Goal: Transaction & Acquisition: Download file/media

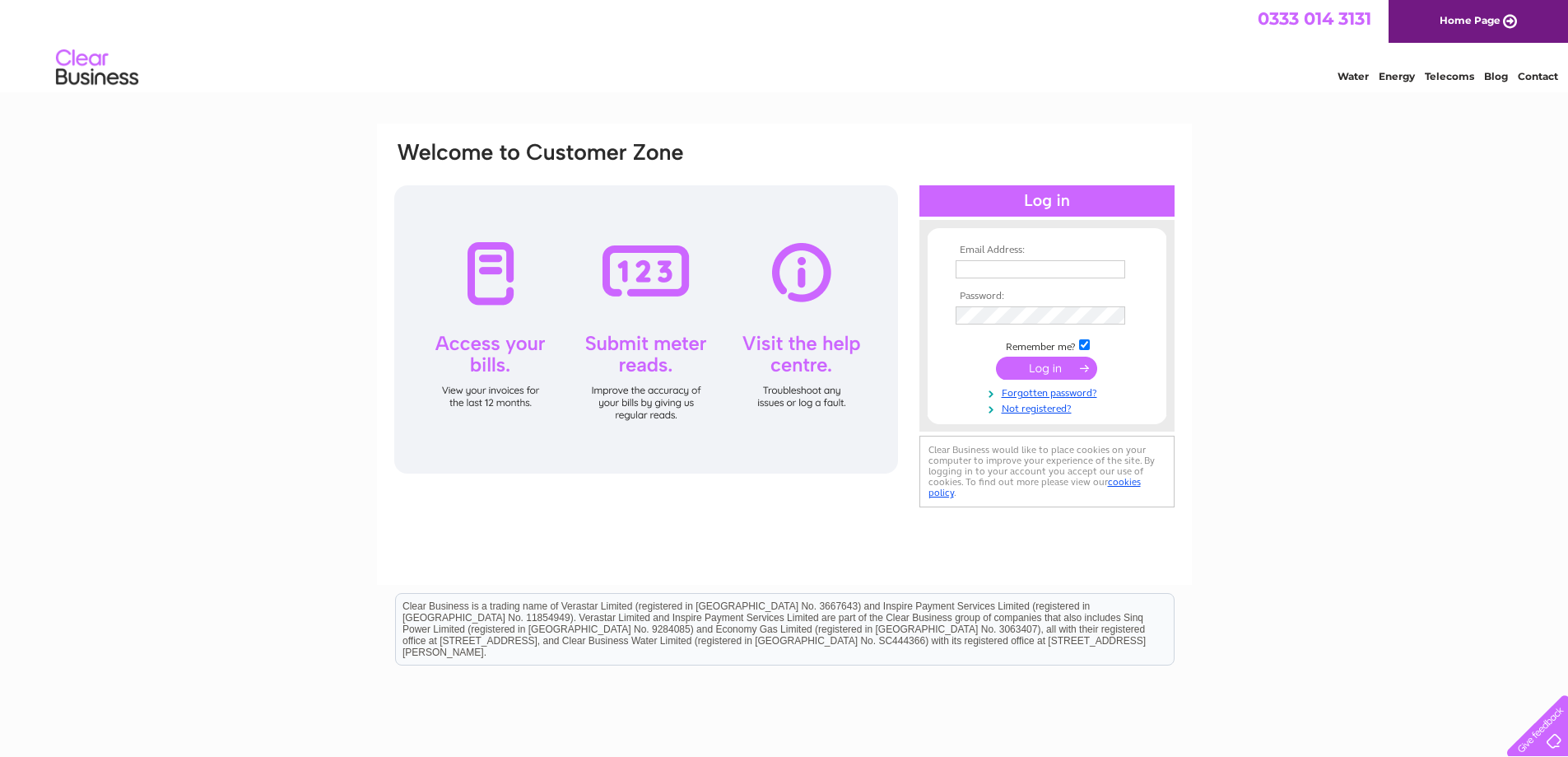
type input "sarah.hay@ryden.co.uk"
click at [1035, 370] on input "submit" at bounding box center [1046, 368] width 101 height 23
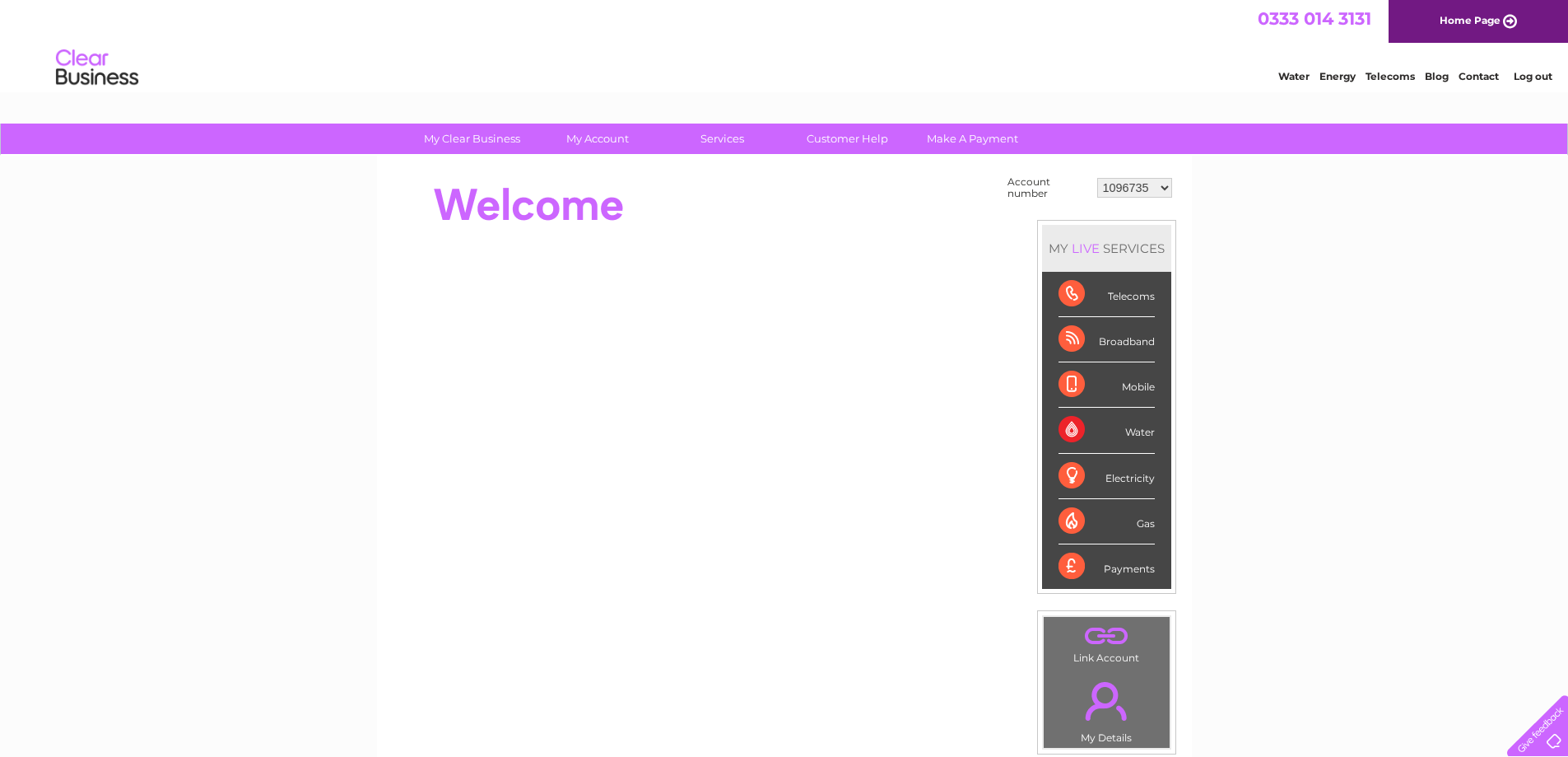
click at [1165, 186] on select "1096735 1154346 30269441 30269442 30274622 30276229 30276259 30277236 30282377 …" at bounding box center [1135, 187] width 75 height 19
select select "30317524"
click at [1098, 178] on select "1096735 1154346 30269441 30269442 30274622 30276229 30276259 30277236 30282377 …" at bounding box center [1135, 187] width 75 height 19
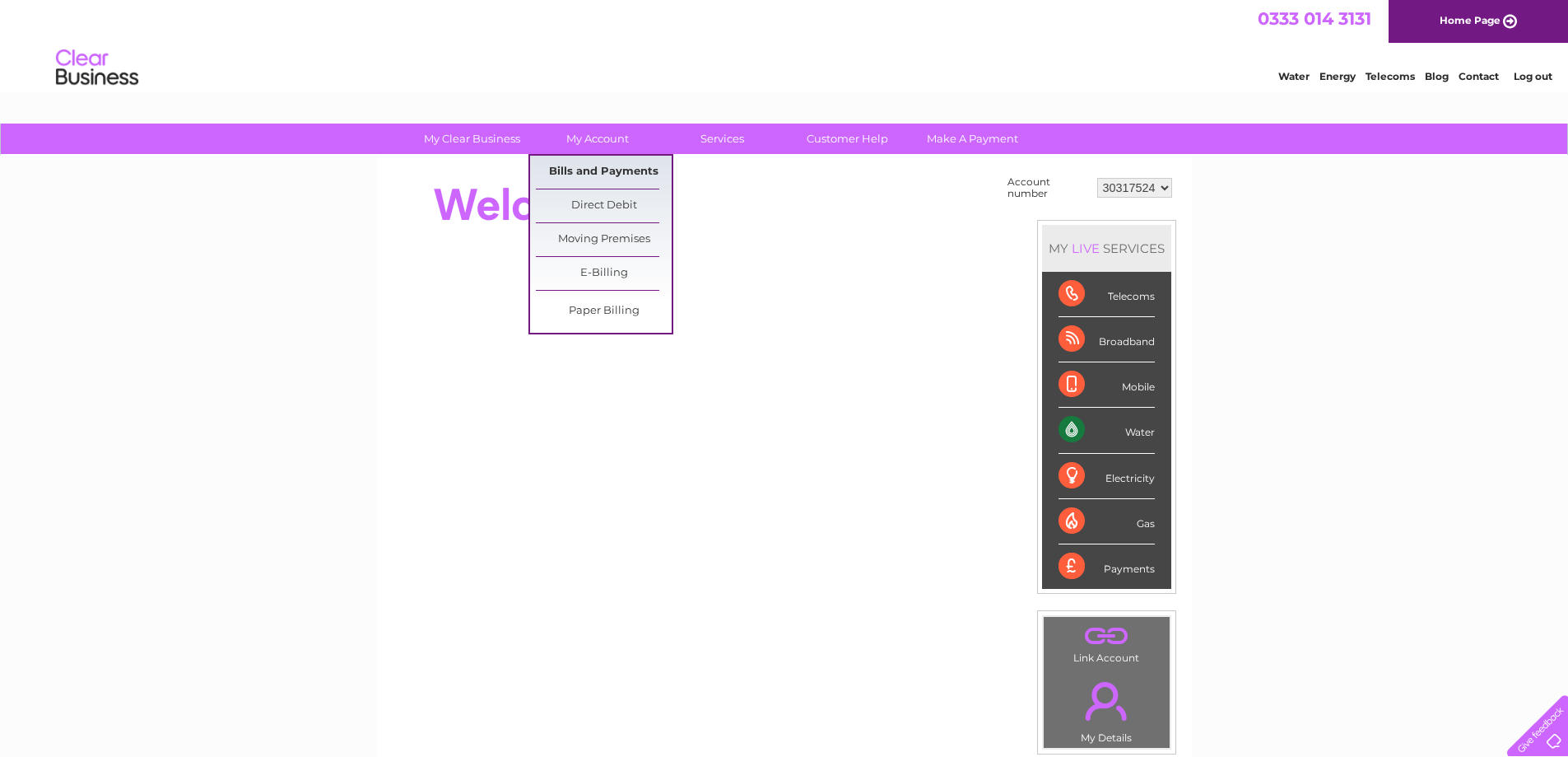
click at [590, 177] on link "Bills and Payments" at bounding box center [603, 172] width 136 height 33
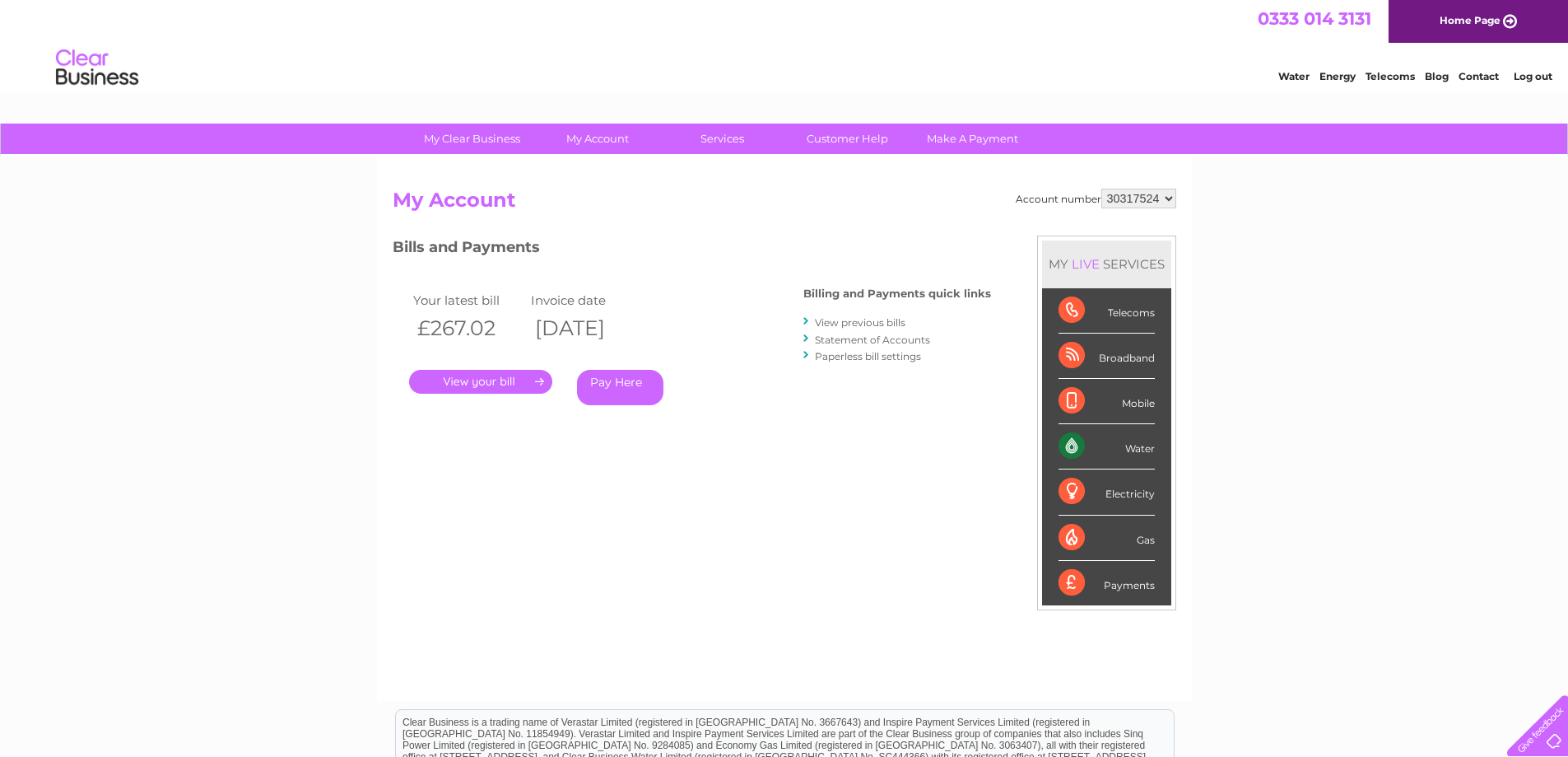
click at [504, 382] on link "." at bounding box center [481, 381] width 143 height 24
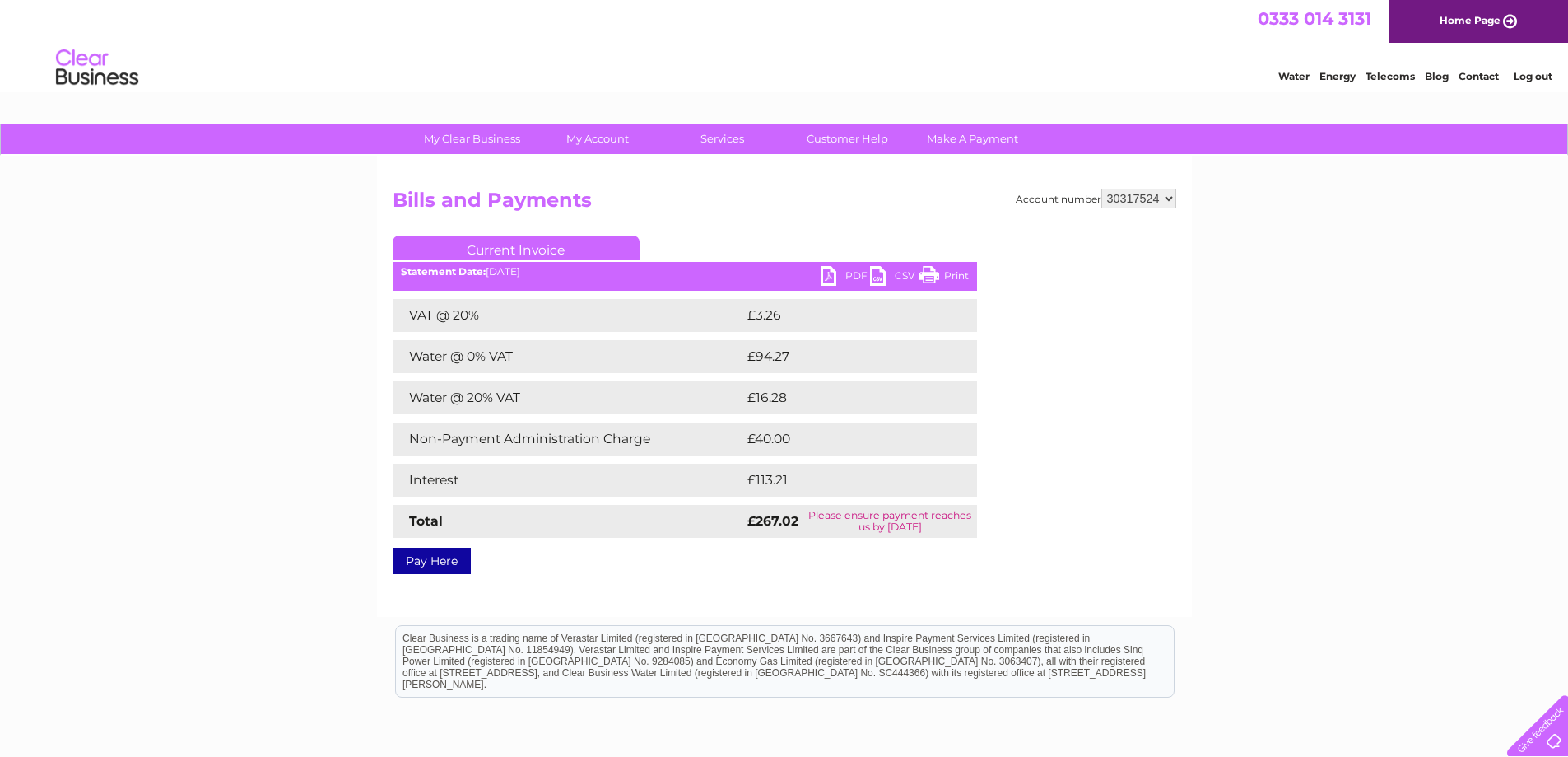
click at [824, 272] on link "PDF" at bounding box center [845, 278] width 49 height 24
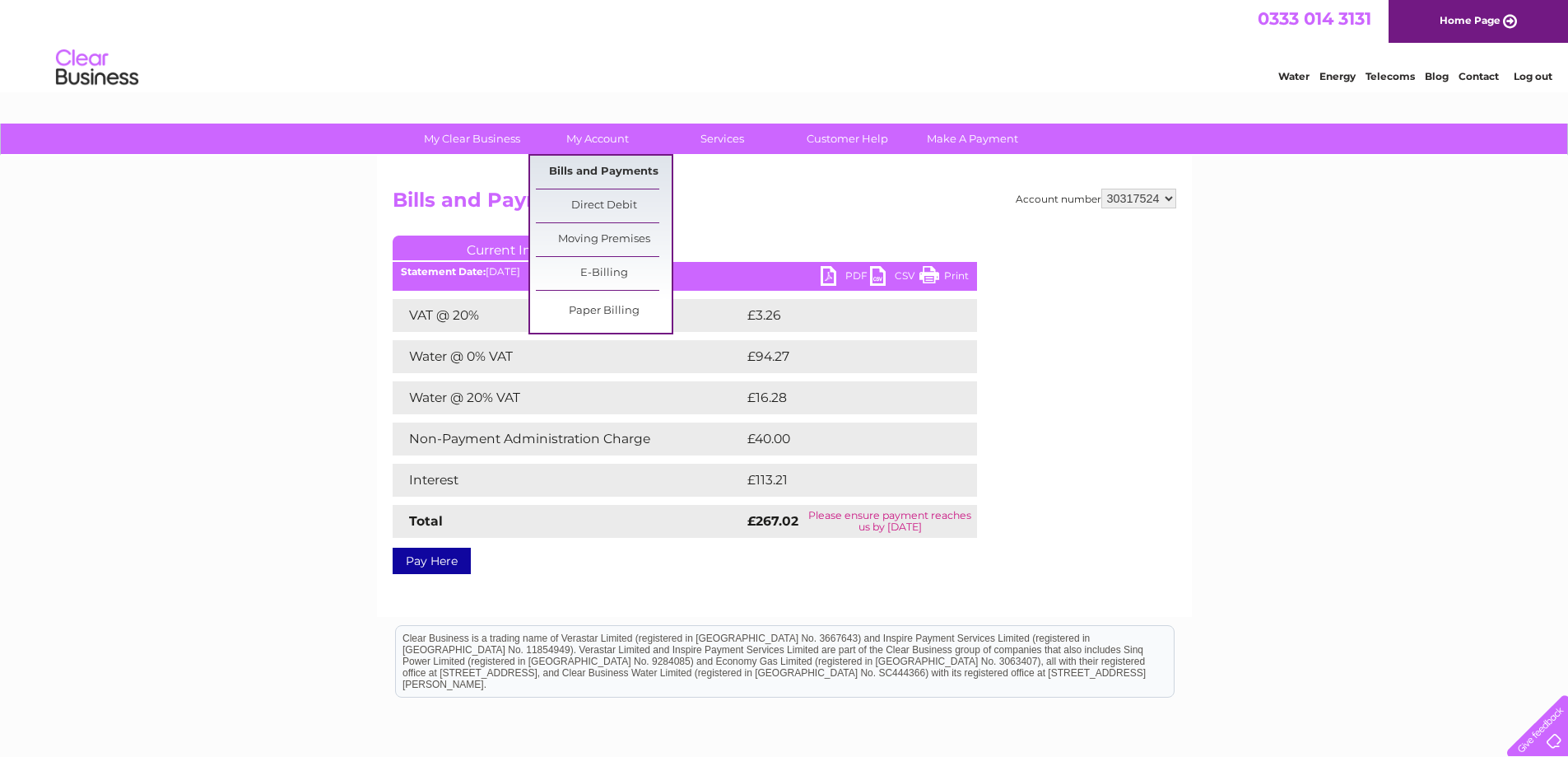
click at [608, 171] on link "Bills and Payments" at bounding box center [603, 172] width 136 height 33
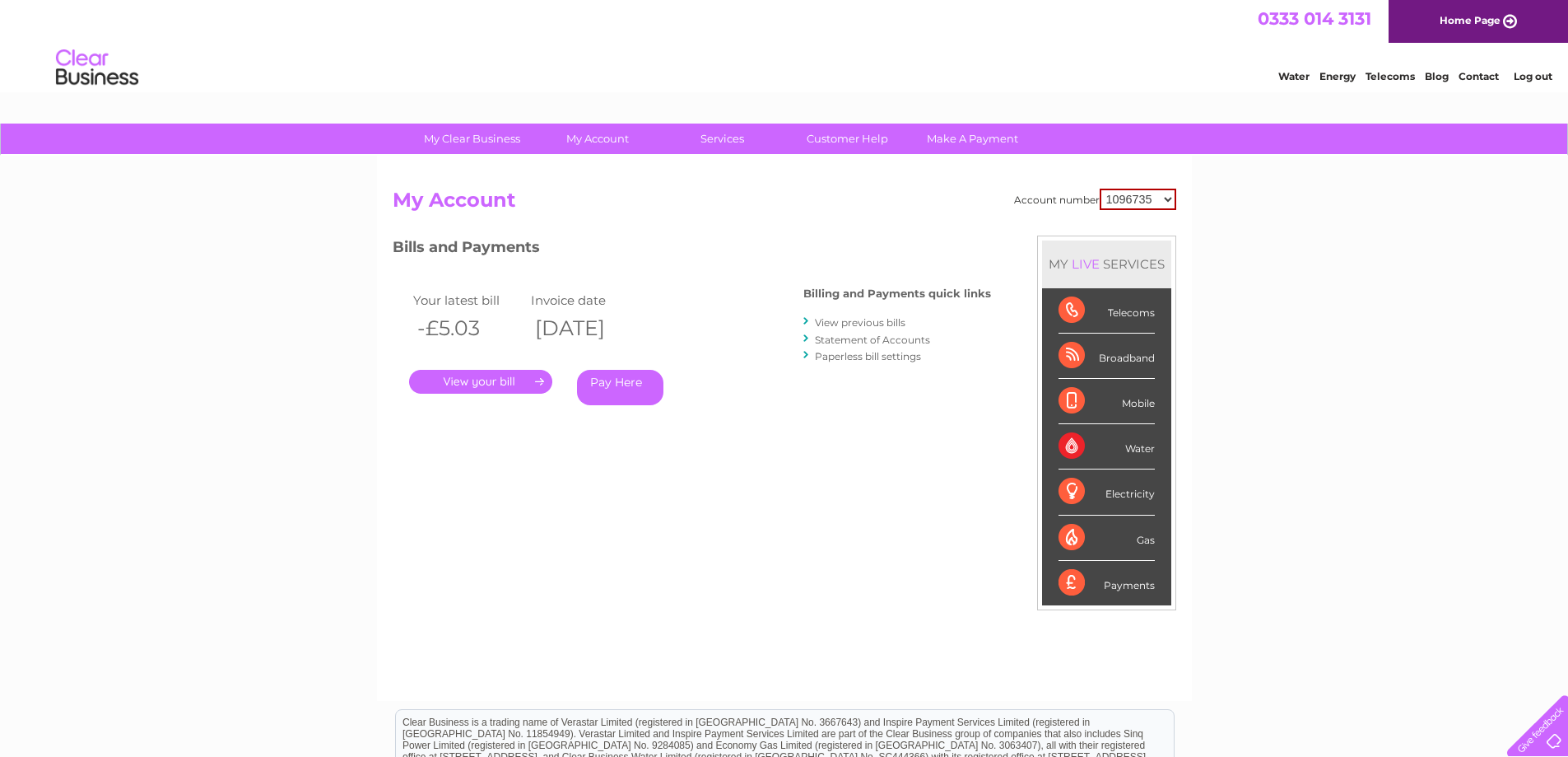
click at [856, 340] on link "Statement of Accounts" at bounding box center [873, 339] width 115 height 13
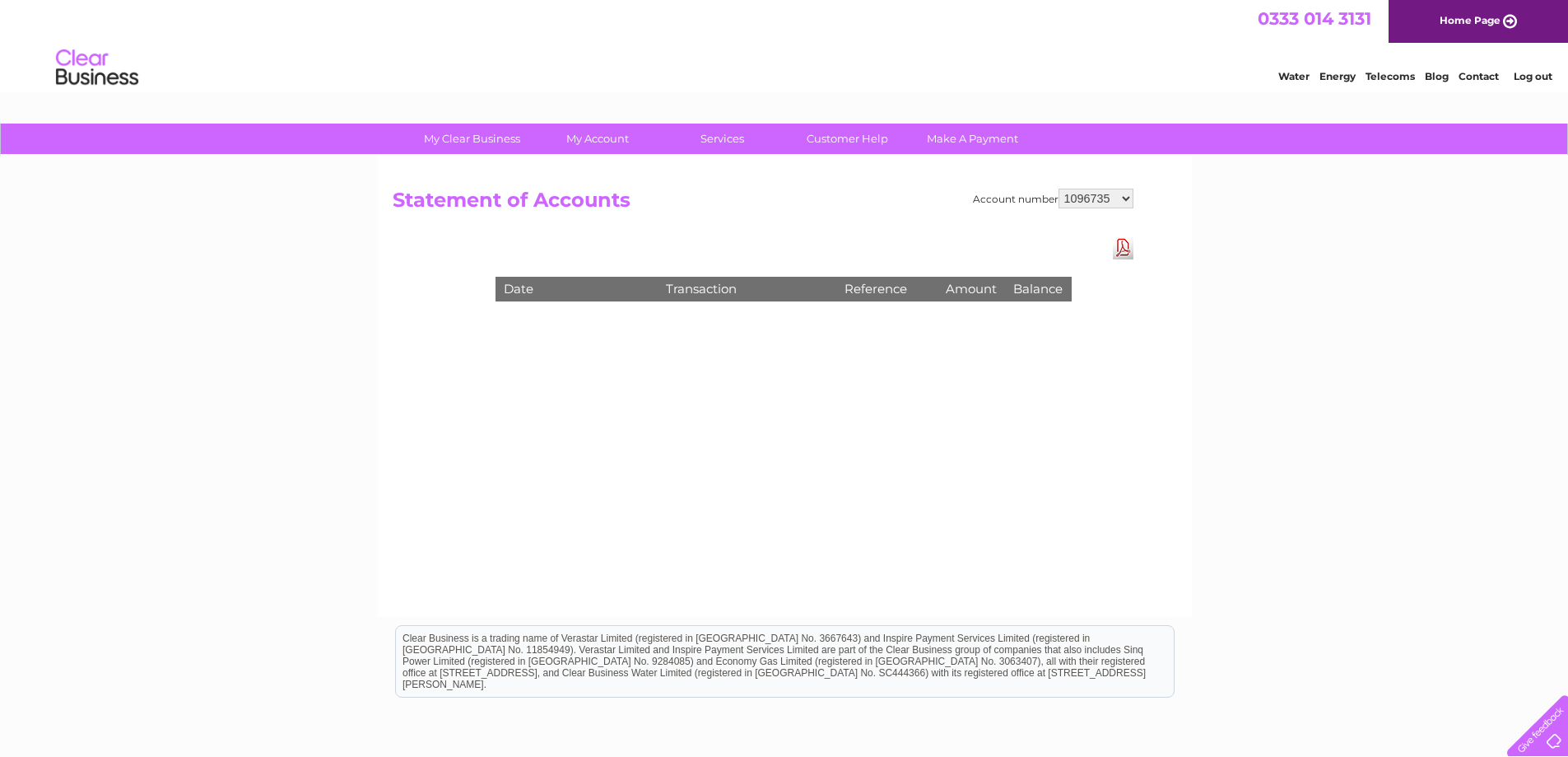
click at [1126, 193] on select "1096735 1154346 30269441 30269442 30274622 30276229 30276259 30277236 30282377 …" at bounding box center [1096, 198] width 75 height 19
select select "30317524"
click at [1059, 188] on select "1096735 1154346 30269441 30269442 30274622 30276229 30276259 30277236 30282377 …" at bounding box center [1096, 198] width 75 height 19
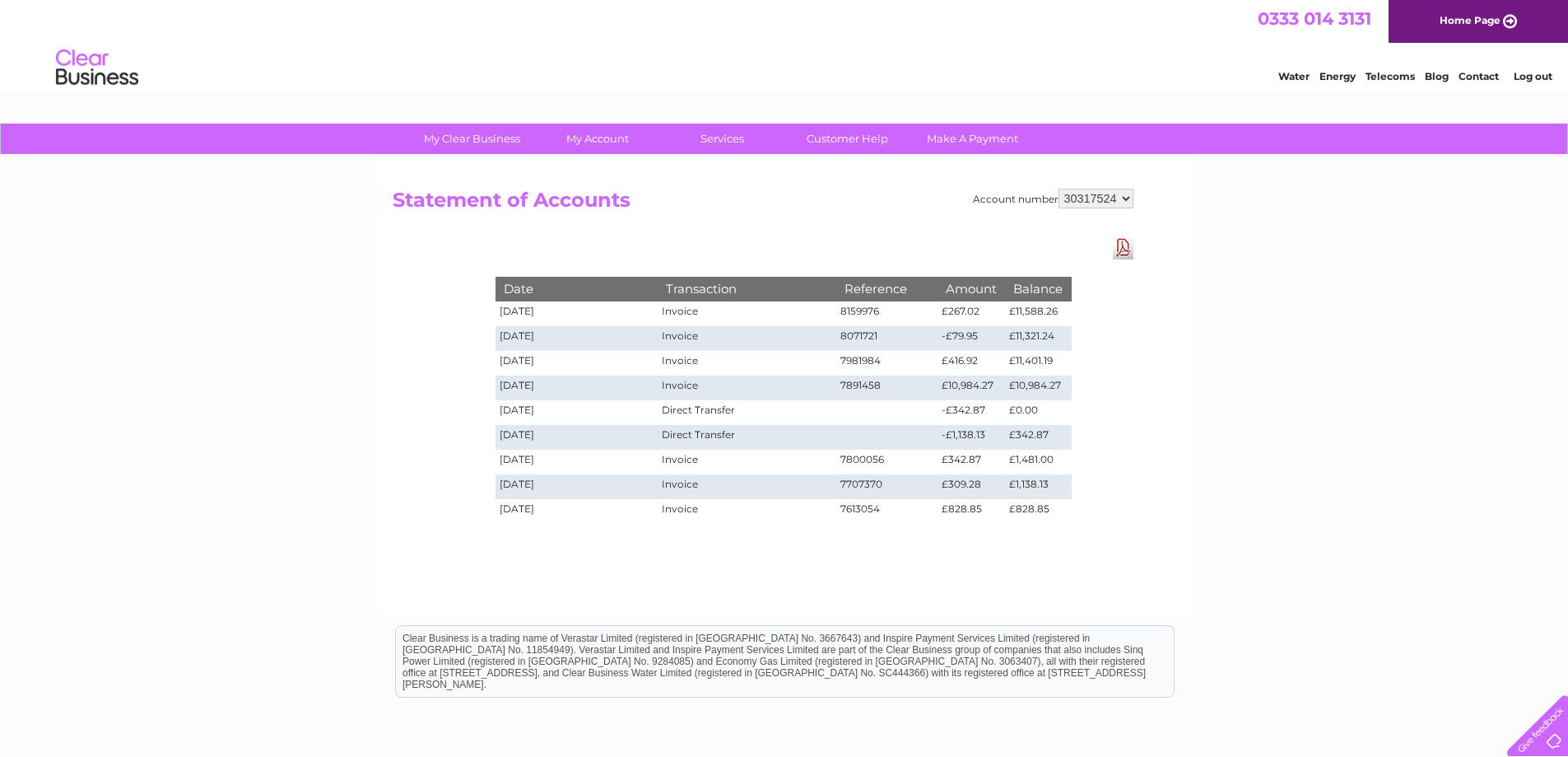
click at [1125, 197] on select "1096735 1154346 30269441 30269442 30274622 30276229 30276259 30277236 30282377 …" at bounding box center [1096, 198] width 75 height 19
select select "30277236"
click at [1059, 188] on select "1096735 1154346 30269441 30269442 30274622 30276229 30276259 30277236 30282377 …" at bounding box center [1096, 198] width 75 height 19
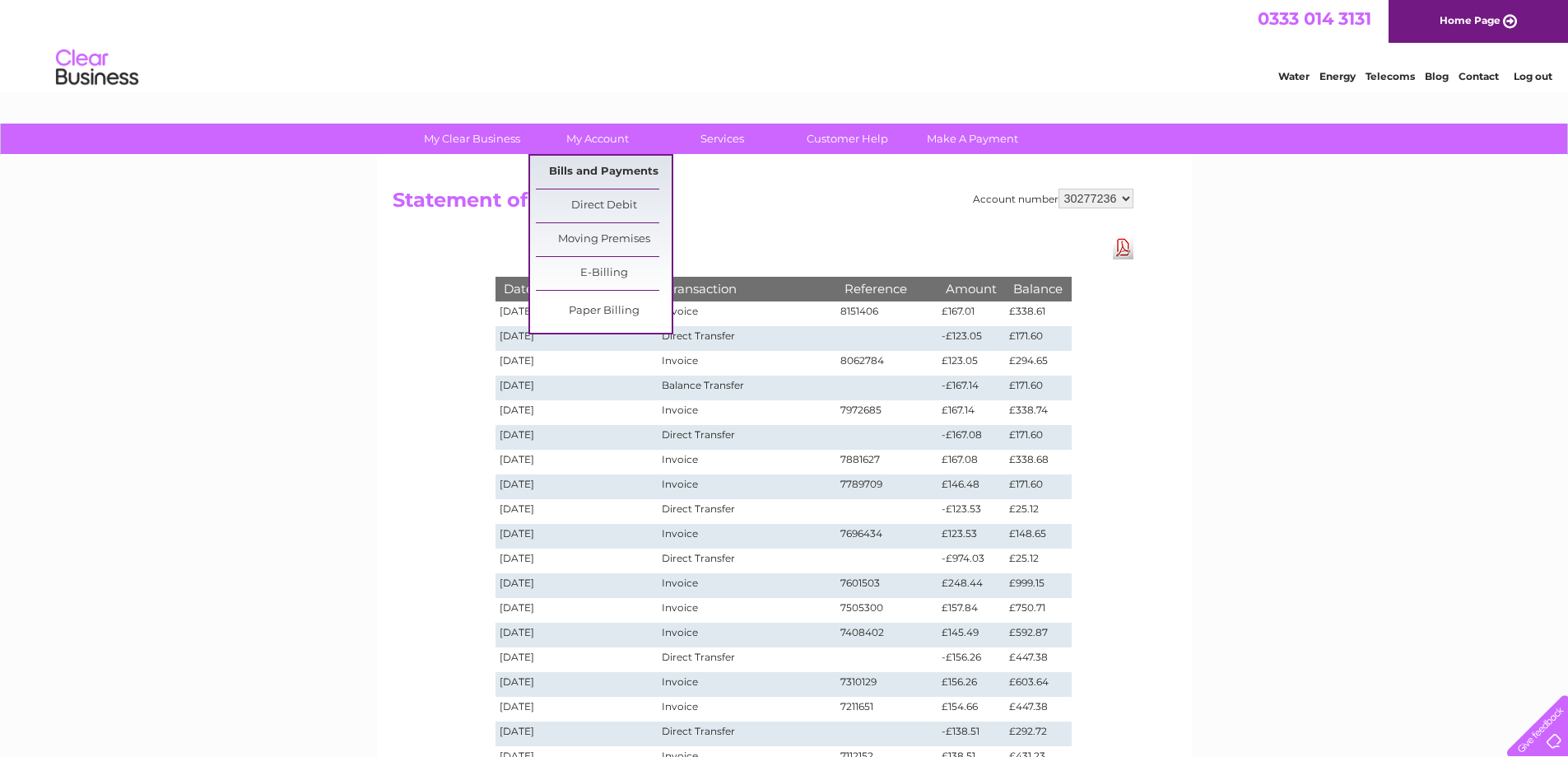
click at [593, 165] on link "Bills and Payments" at bounding box center [603, 172] width 136 height 33
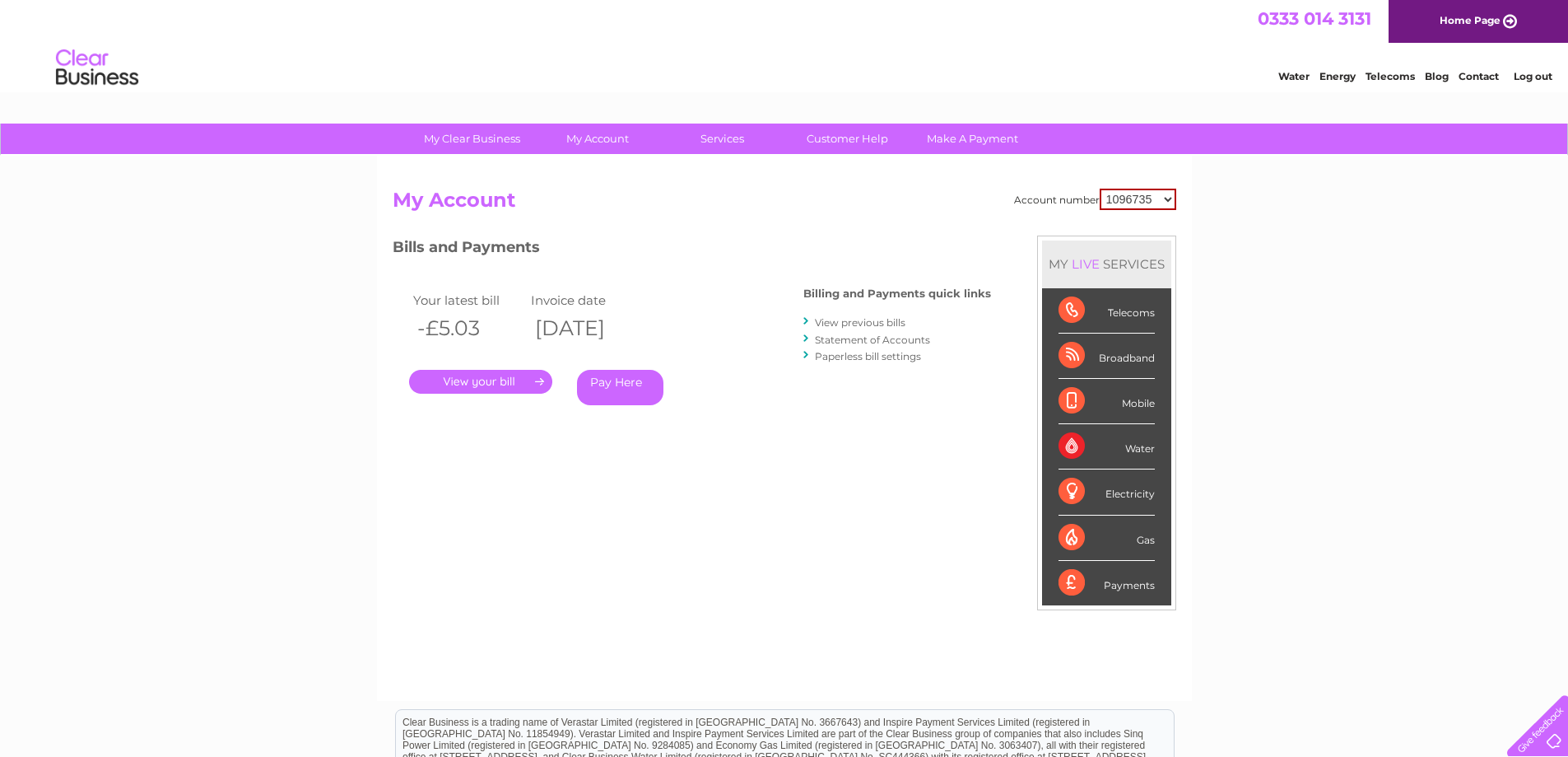
click at [1165, 199] on select "1096735 1154346 30269441 30269442 30274622 30276229 30276259 30277236 30282377 …" at bounding box center [1138, 198] width 76 height 21
select select "30277236"
click at [1100, 188] on select "1096735 1154346 30269441 30269442 30274622 30276229 30276259 30277236 30282377 …" at bounding box center [1138, 198] width 76 height 21
click at [479, 382] on link "." at bounding box center [481, 381] width 143 height 24
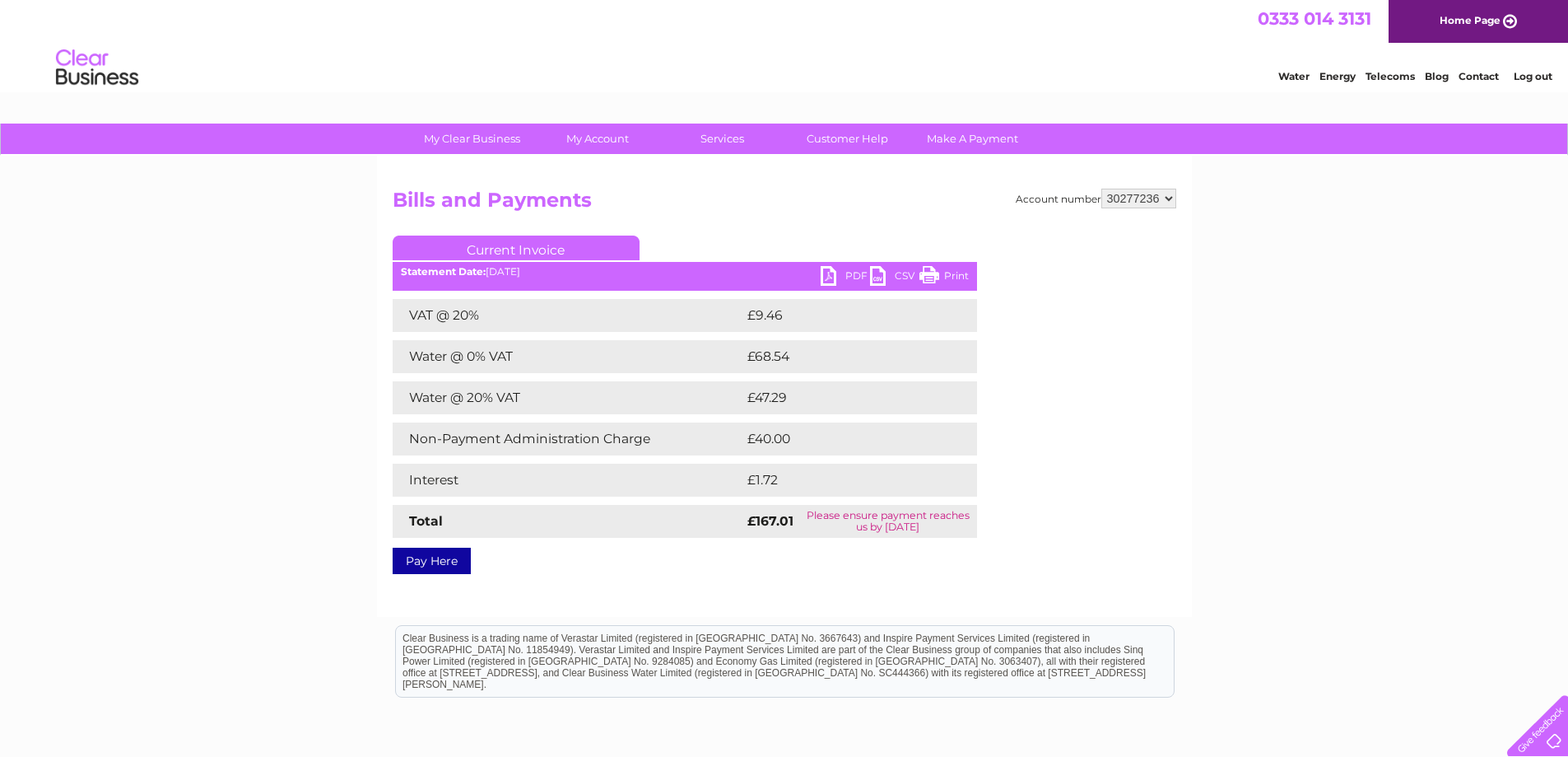
click at [830, 275] on link "PDF" at bounding box center [845, 278] width 49 height 24
click at [1174, 205] on select "1096735 1154346 30269441 30269442 30274622 30276229 30276259 30277236 30282377 …" at bounding box center [1139, 198] width 75 height 19
select select "1154346"
click at [1102, 188] on select "1096735 1154346 30269441 30269442 30274622 30276229 30276259 30277236 30282377 …" at bounding box center [1139, 198] width 75 height 19
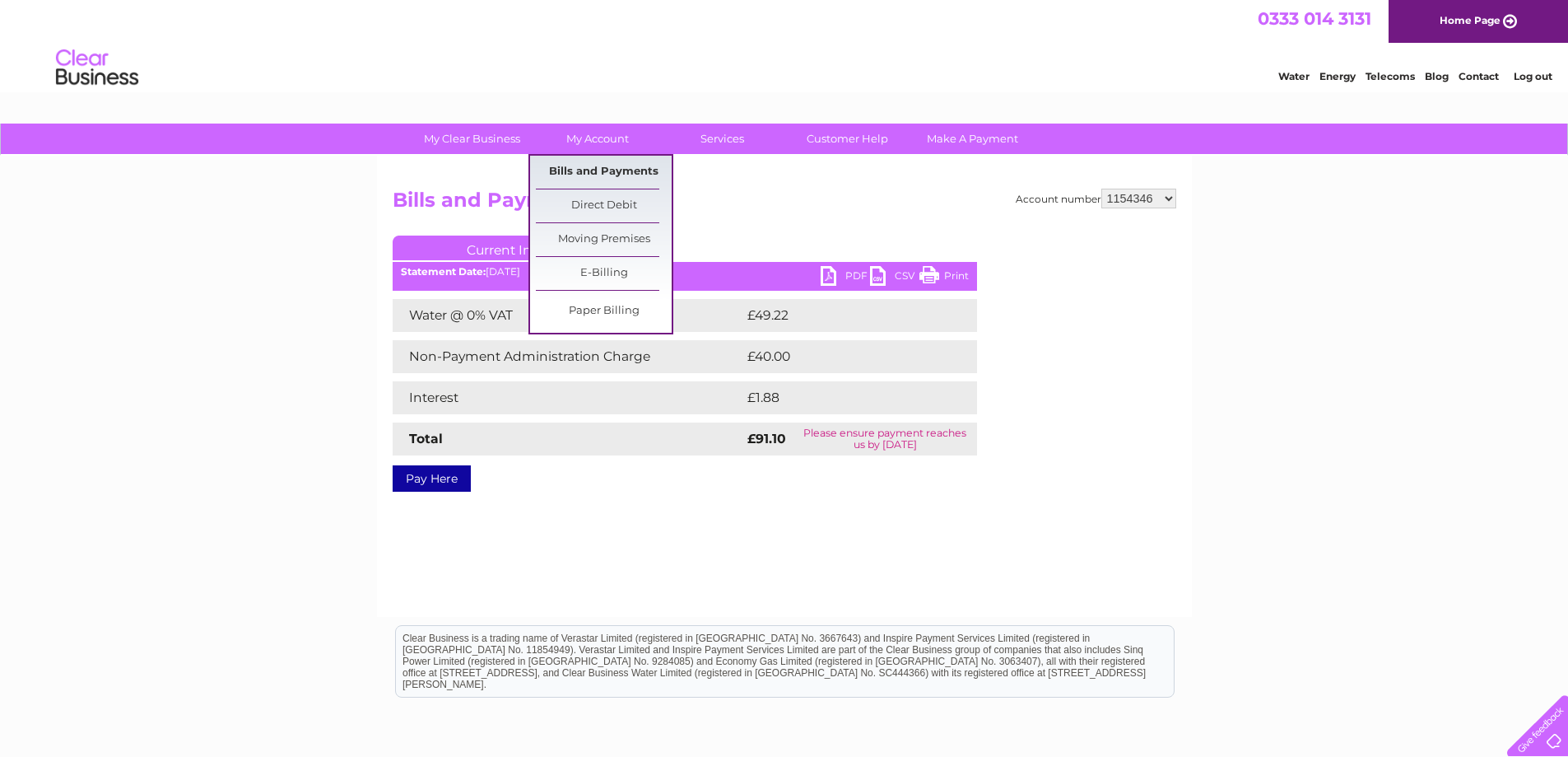
click at [612, 167] on link "Bills and Payments" at bounding box center [603, 172] width 136 height 33
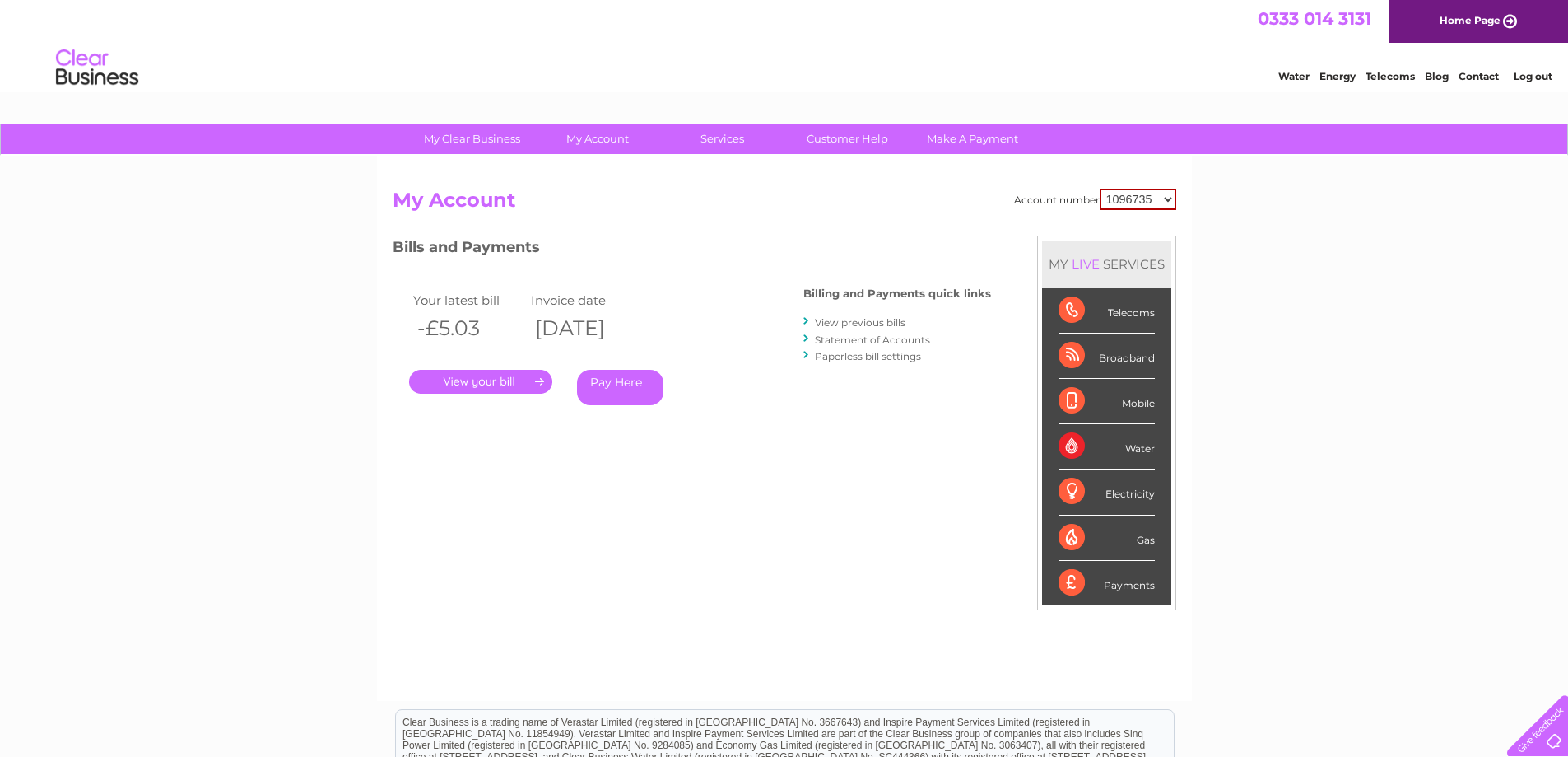
click at [887, 333] on link "Statement of Accounts" at bounding box center [873, 339] width 115 height 13
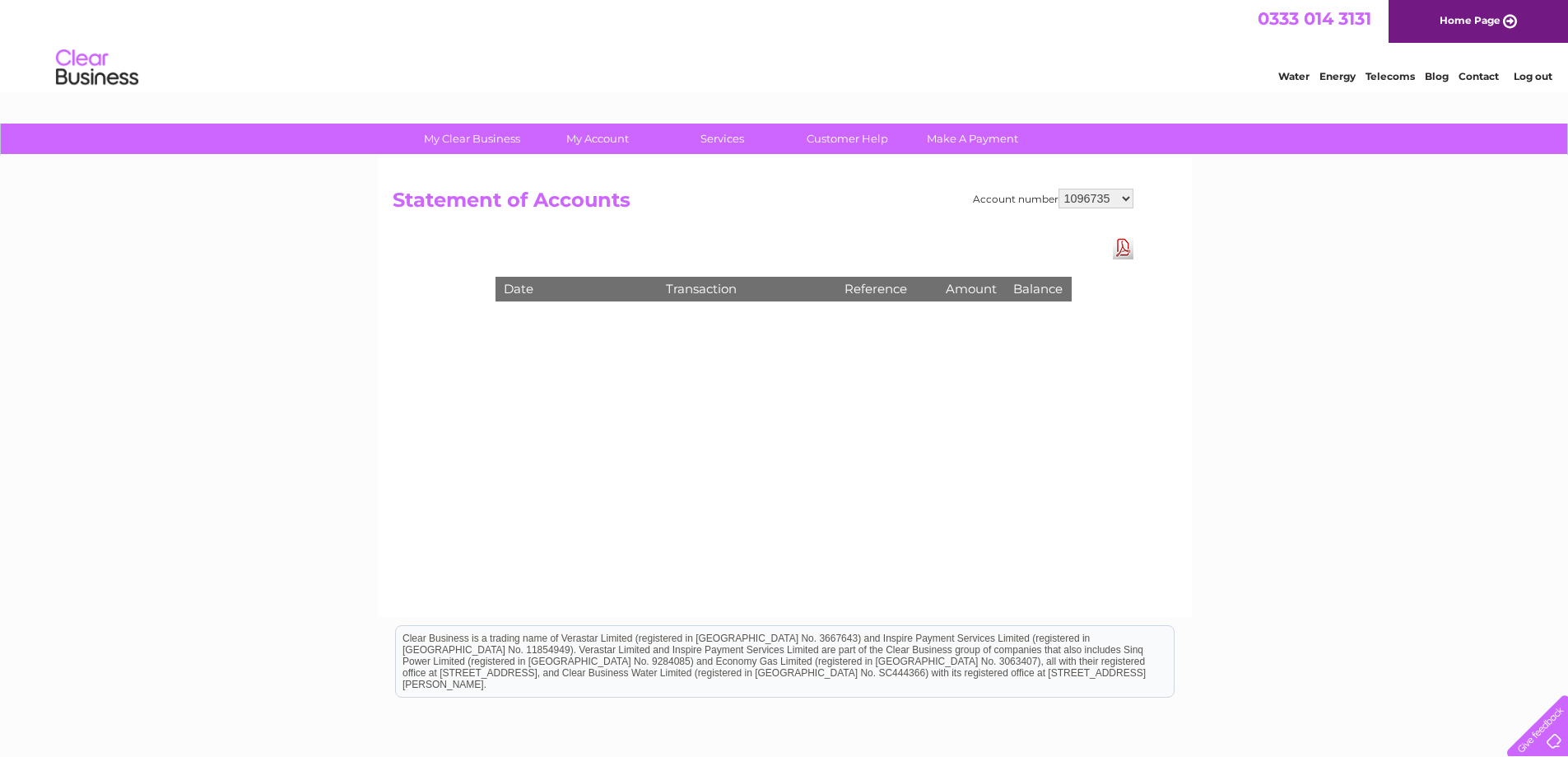
click at [1129, 193] on select "1096735 1154346 30269441 30269442 30274622 30276229 30276259 30277236 30282377 …" at bounding box center [1096, 198] width 75 height 19
select select "1154346"
click at [1059, 188] on select "1096735 1154346 30269441 30269442 30274622 30276229 30276259 30277236 30282377 …" at bounding box center [1096, 198] width 75 height 19
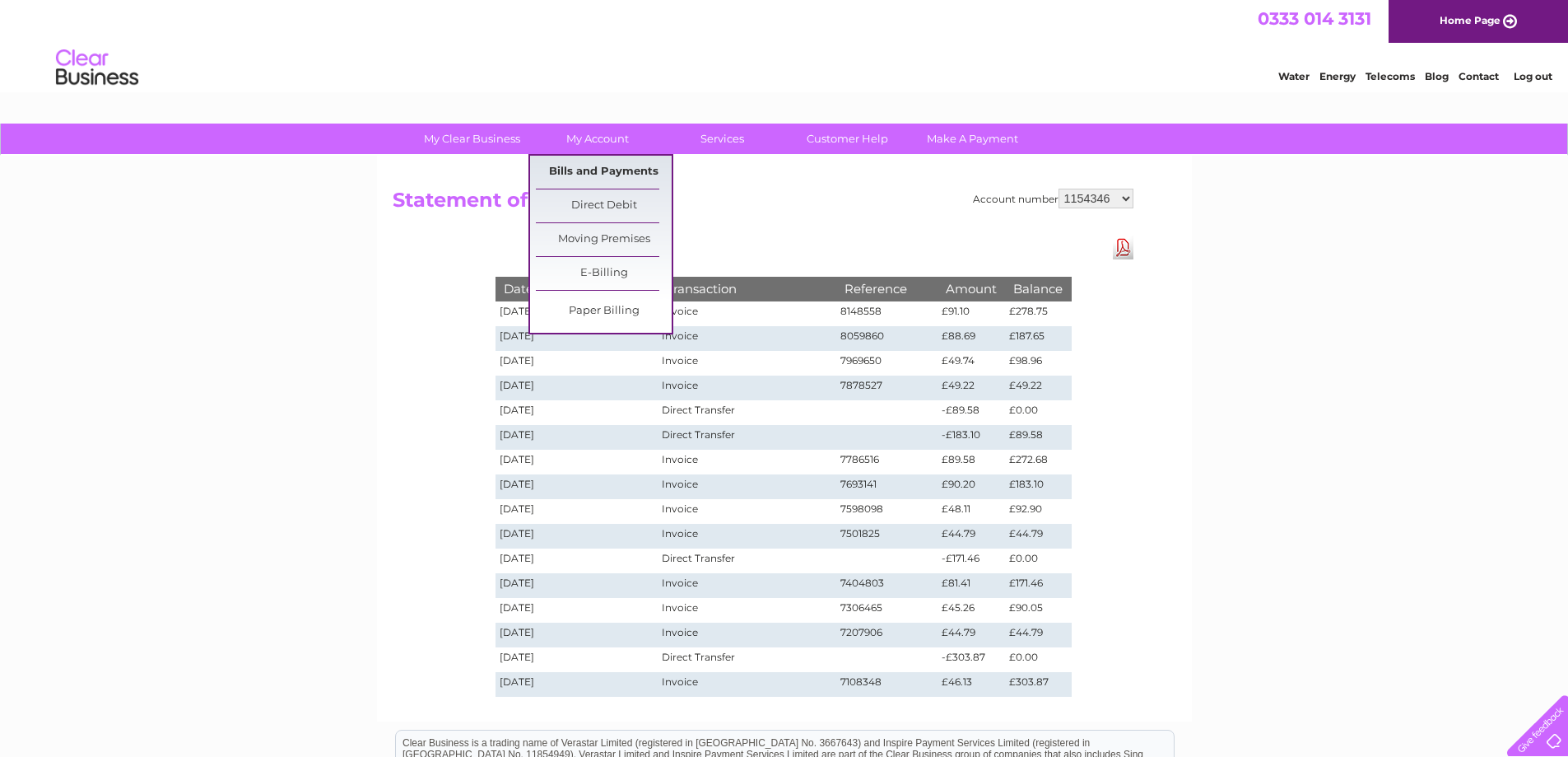
click at [609, 168] on link "Bills and Payments" at bounding box center [603, 172] width 136 height 33
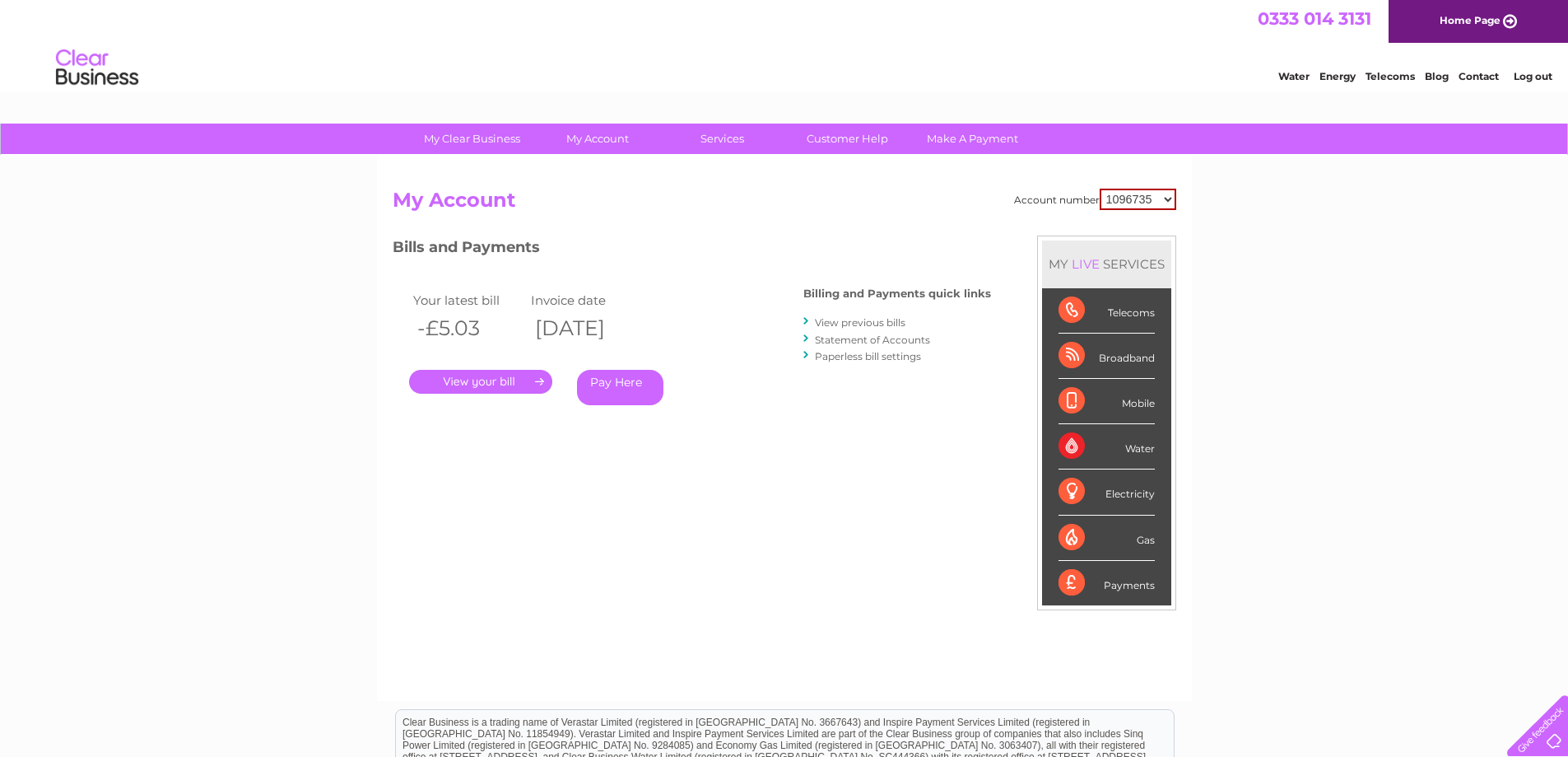
click at [463, 382] on link "." at bounding box center [481, 381] width 143 height 24
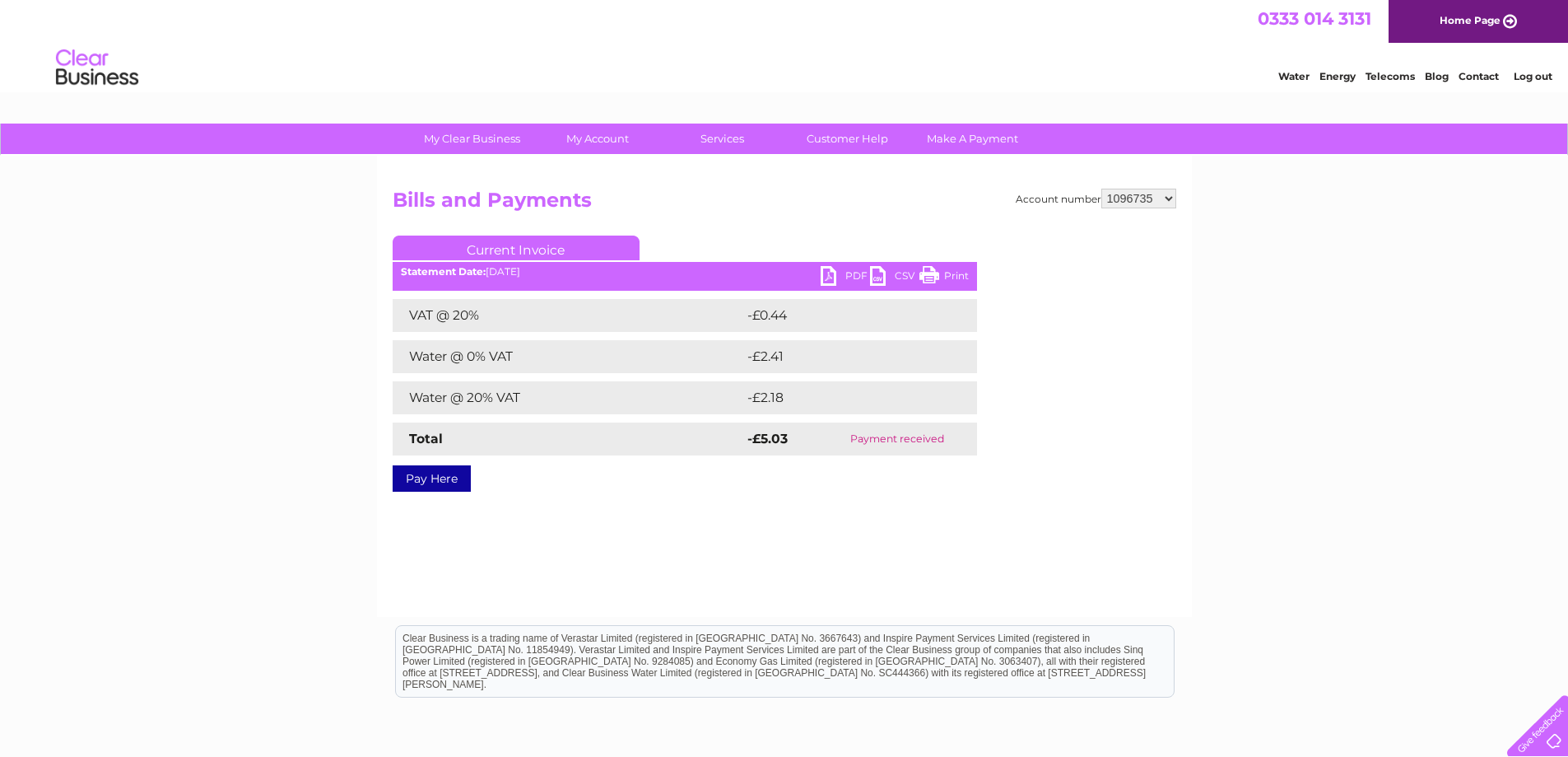
click at [840, 270] on link "PDF" at bounding box center [845, 278] width 49 height 24
click at [1170, 198] on select "1096735 1154346 30269441 30269442 30274622 30276229 30276259 30277236 30282377 …" at bounding box center [1139, 198] width 75 height 19
select select "1154346"
click at [1102, 188] on select "1096735 1154346 30269441 30269442 30274622 30276229 30276259 30277236 30282377 …" at bounding box center [1139, 198] width 75 height 19
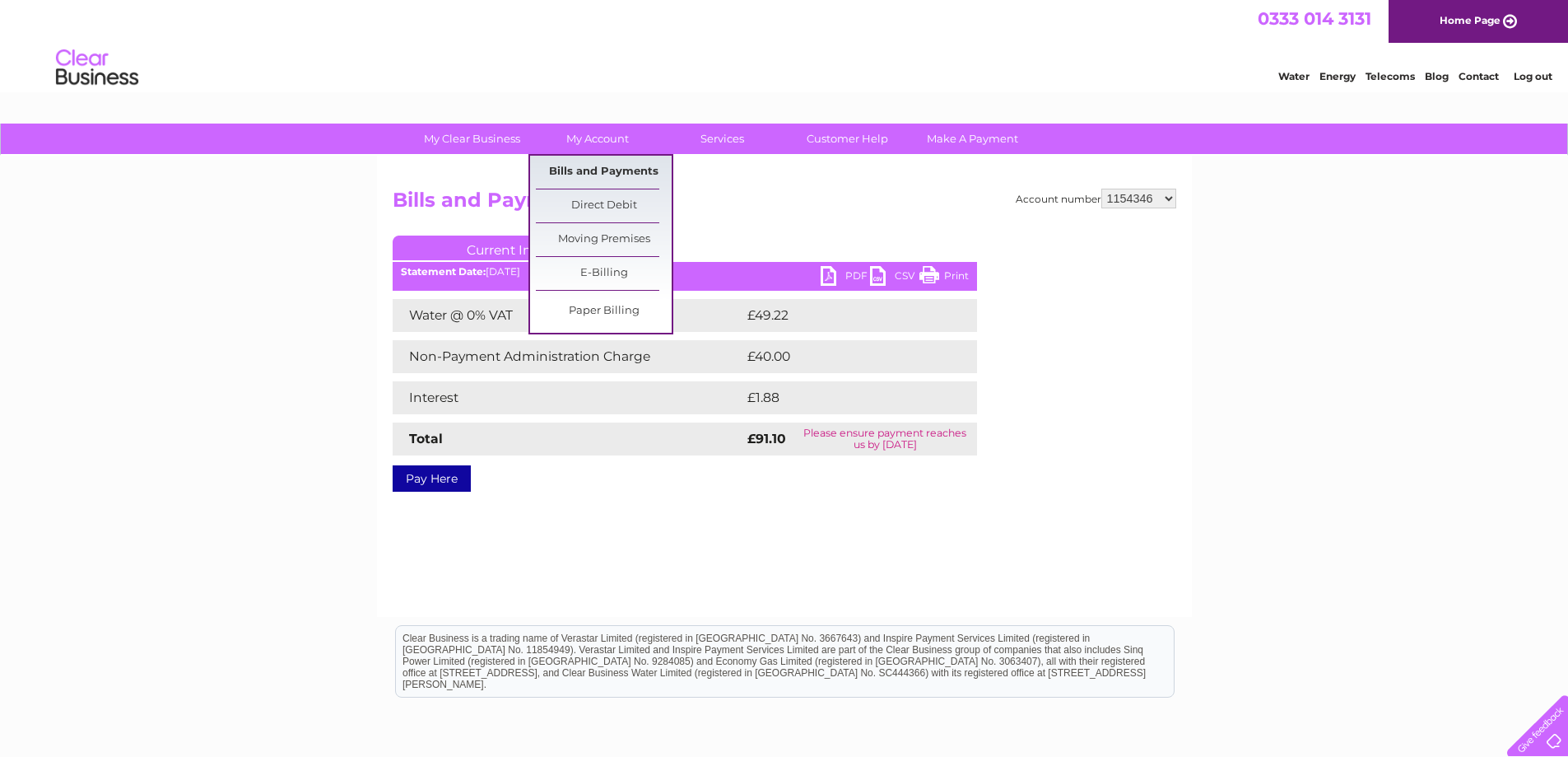
click at [595, 171] on link "Bills and Payments" at bounding box center [603, 172] width 136 height 33
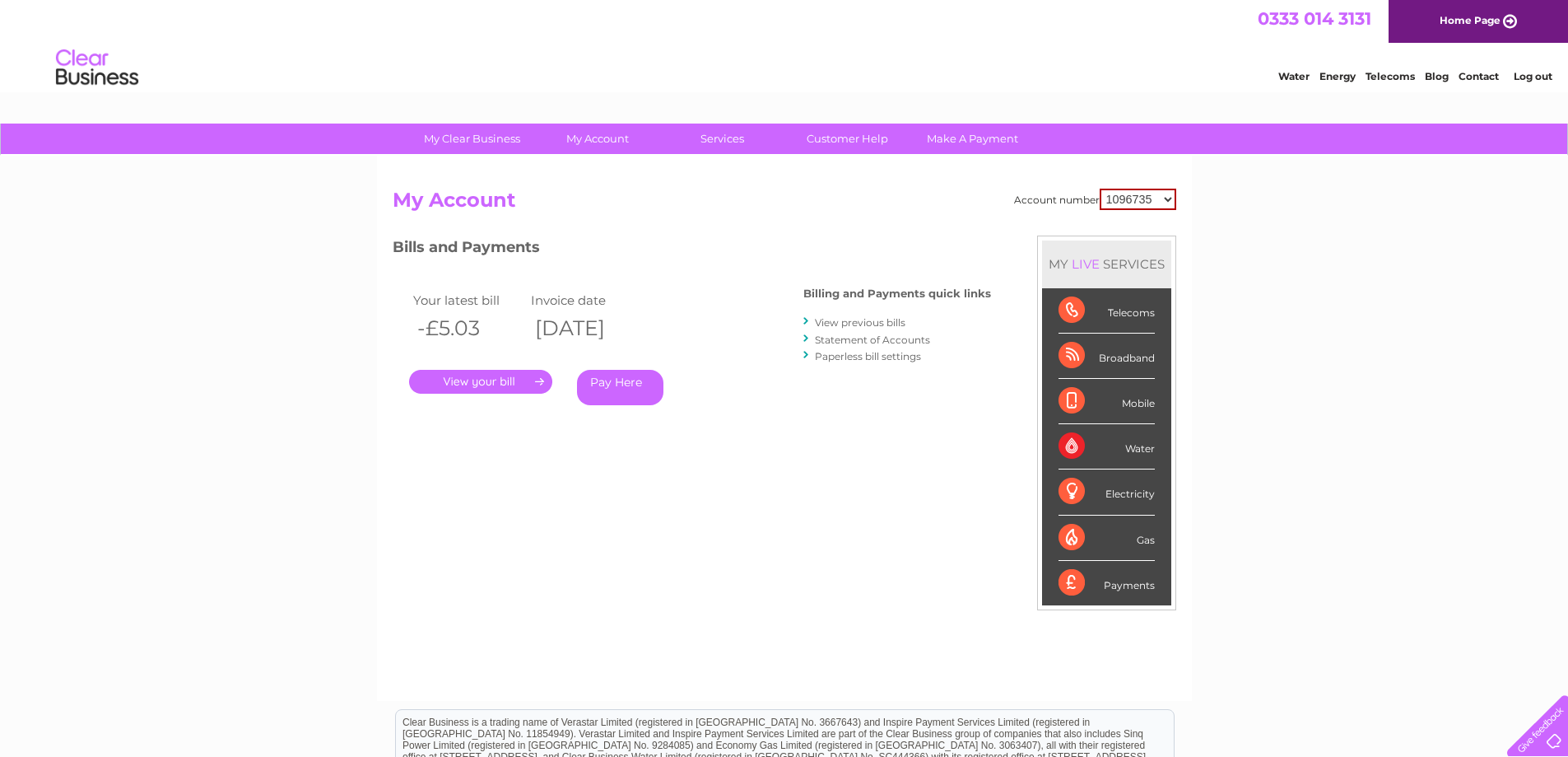
click at [1168, 203] on select "1096735 1154346 30269441 30269442 30274622 30276229 30276259 30277236 30282377 …" at bounding box center [1138, 198] width 76 height 21
select select "1154346"
click at [1100, 188] on select "1096735 1154346 30269441 30269442 30274622 30276229 30276259 30277236 30282377 …" at bounding box center [1138, 198] width 76 height 21
click at [467, 383] on link "." at bounding box center [481, 381] width 143 height 24
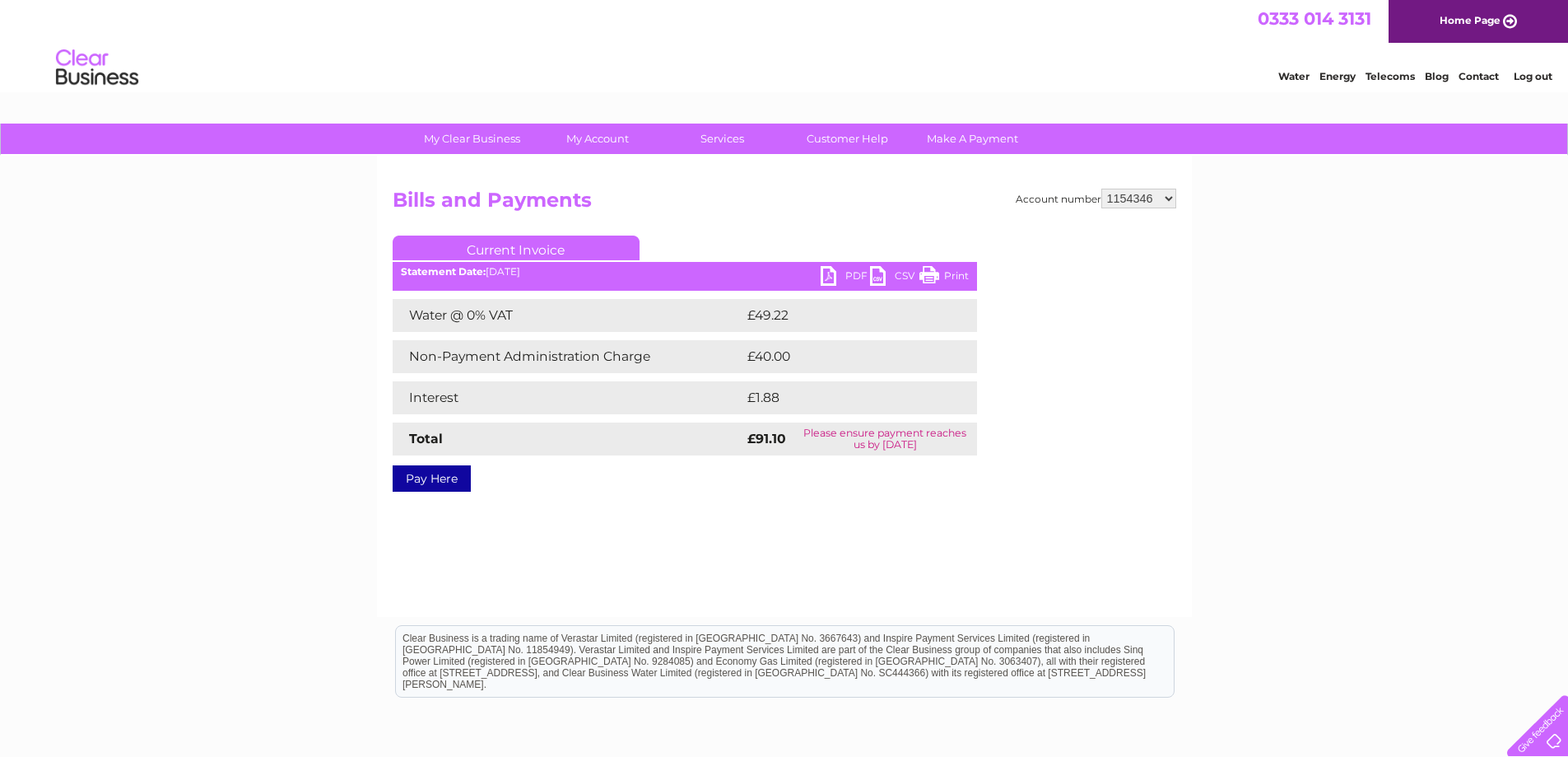
click at [826, 275] on link "PDF" at bounding box center [845, 278] width 49 height 24
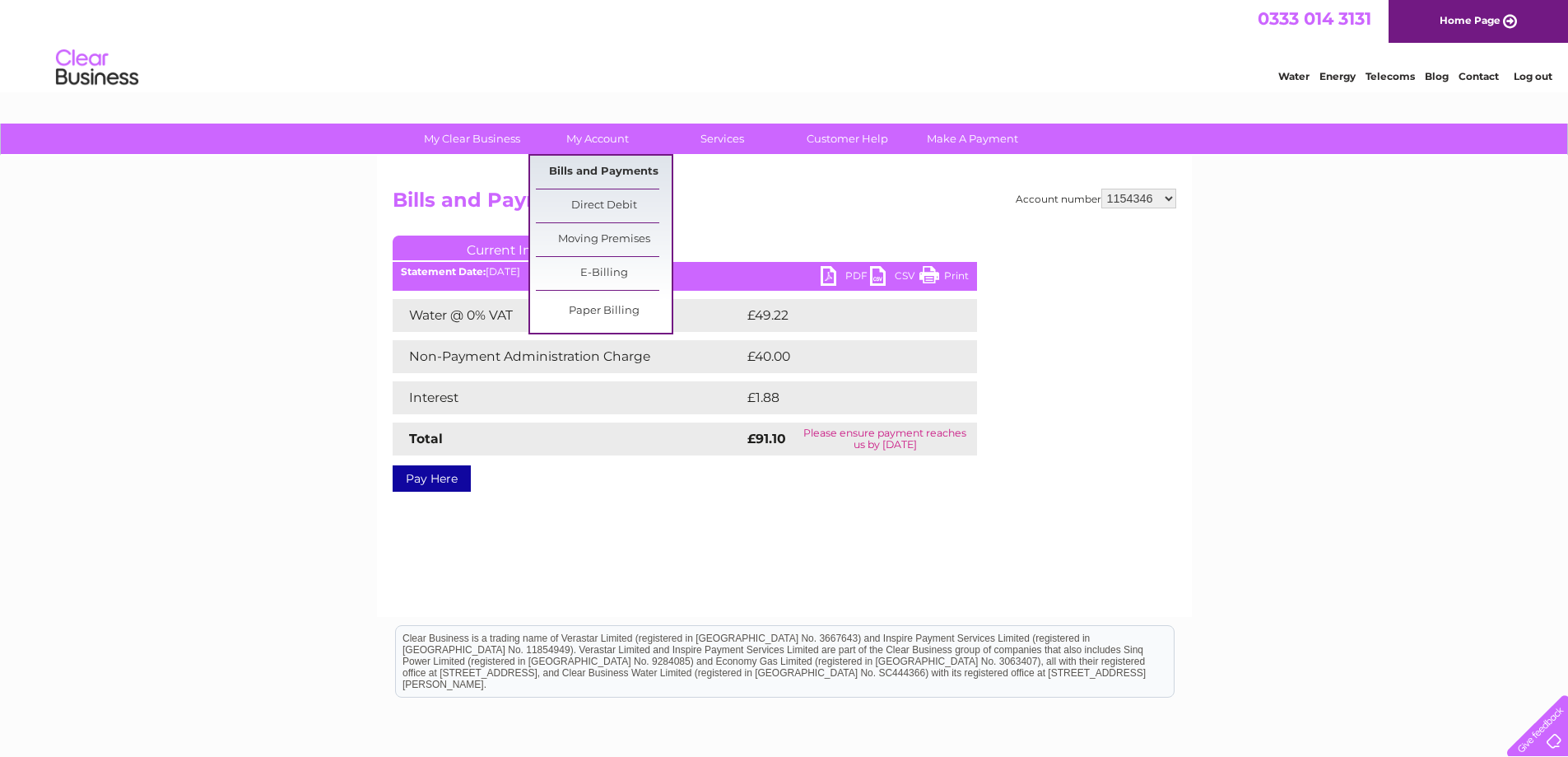
click at [602, 175] on link "Bills and Payments" at bounding box center [603, 172] width 136 height 33
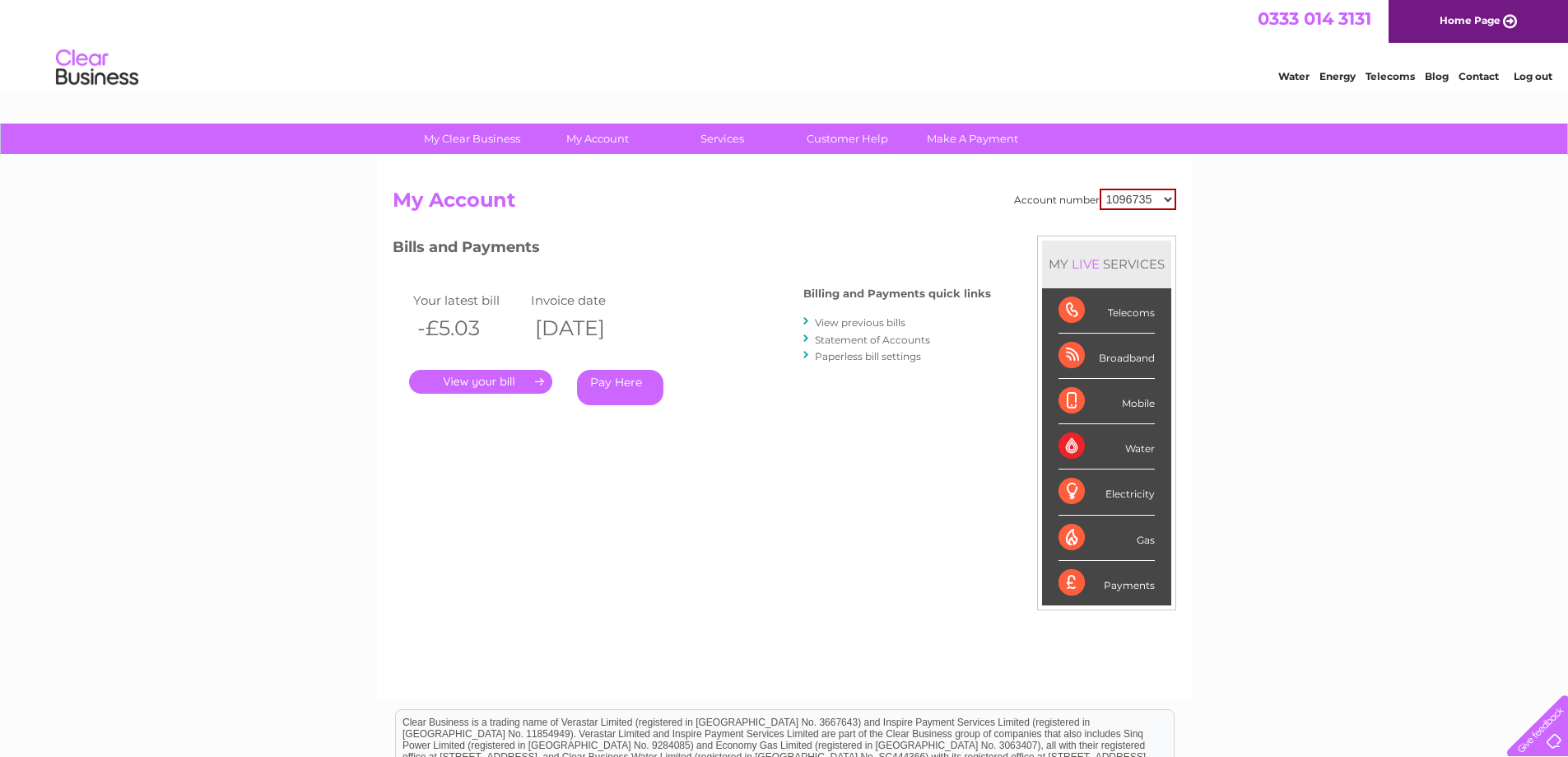
click at [1170, 194] on select "1096735 1154346 30269441 30269442 30274622 30276229 30276259 30277236 30282377 …" at bounding box center [1138, 198] width 76 height 21
select select "1154346"
click at [1100, 188] on select "1096735 1154346 30269441 30269442 30274622 30276229 30276259 30277236 30282377 …" at bounding box center [1138, 198] width 76 height 21
click at [870, 325] on link "View previous bills" at bounding box center [860, 322] width 91 height 13
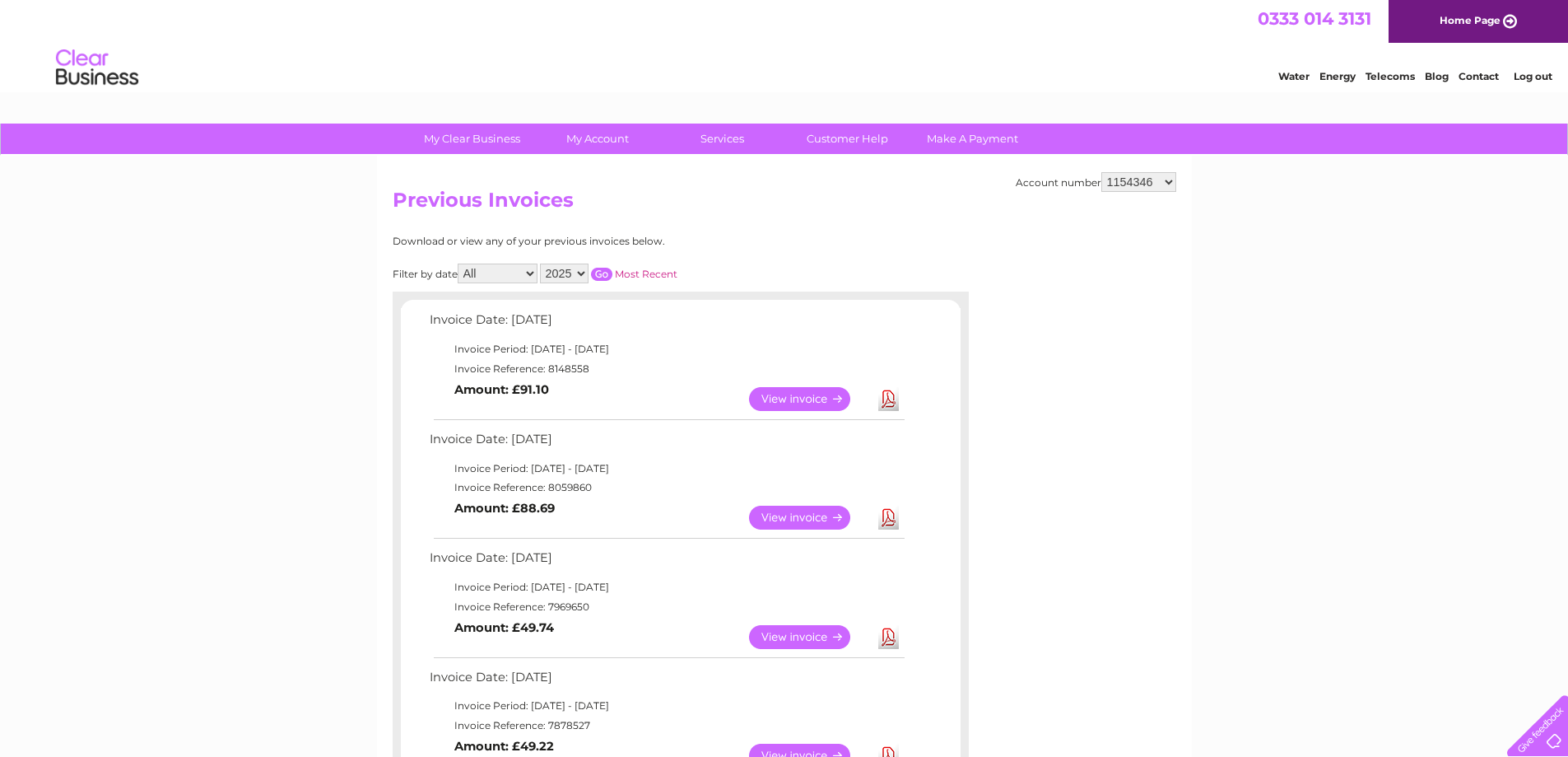
click at [804, 633] on link "View" at bounding box center [809, 637] width 121 height 24
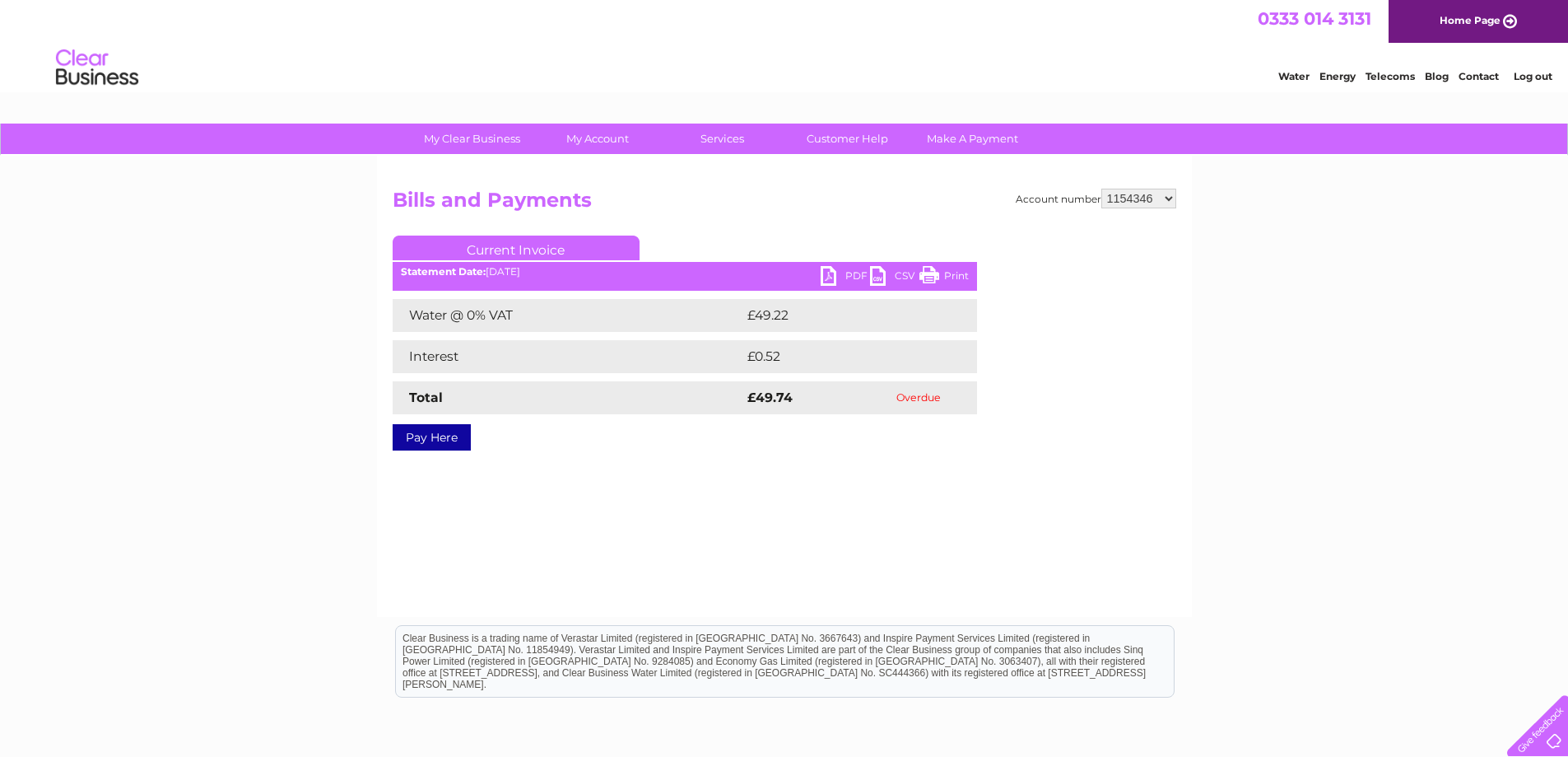
click at [834, 267] on link "PDF" at bounding box center [845, 278] width 49 height 24
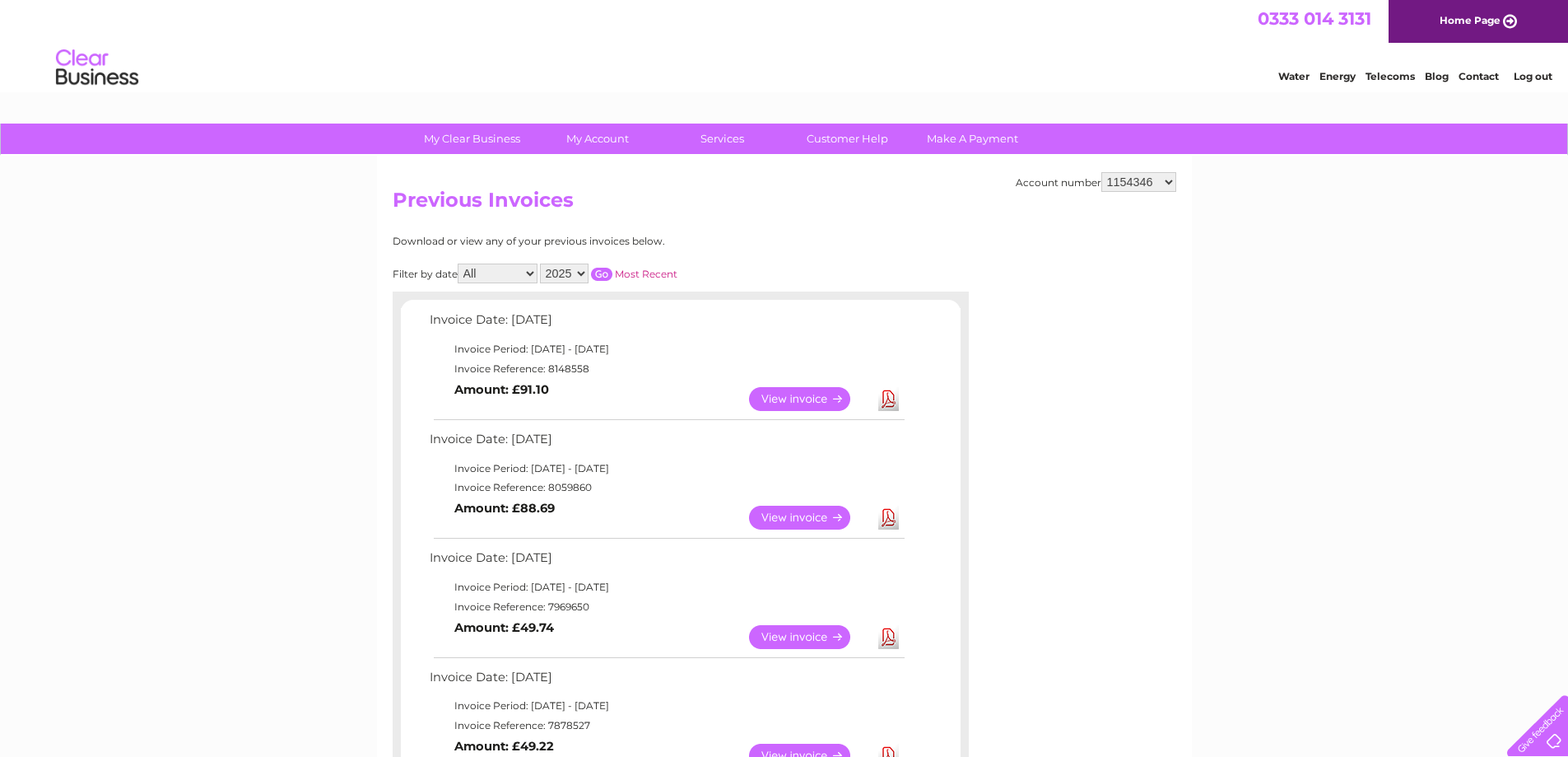
click at [887, 515] on link "Download" at bounding box center [888, 517] width 20 height 24
click at [887, 392] on link "Download" at bounding box center [888, 398] width 20 height 24
click at [1171, 174] on select "1096735 1154346 30269441 30269442 30274622 30276229 30276259 30277236 30282377 …" at bounding box center [1139, 181] width 75 height 19
select select "30269442"
click at [1102, 172] on select "1096735 1154346 30269441 30269442 30274622 30276229 30276259 30277236 30282377 …" at bounding box center [1139, 181] width 75 height 19
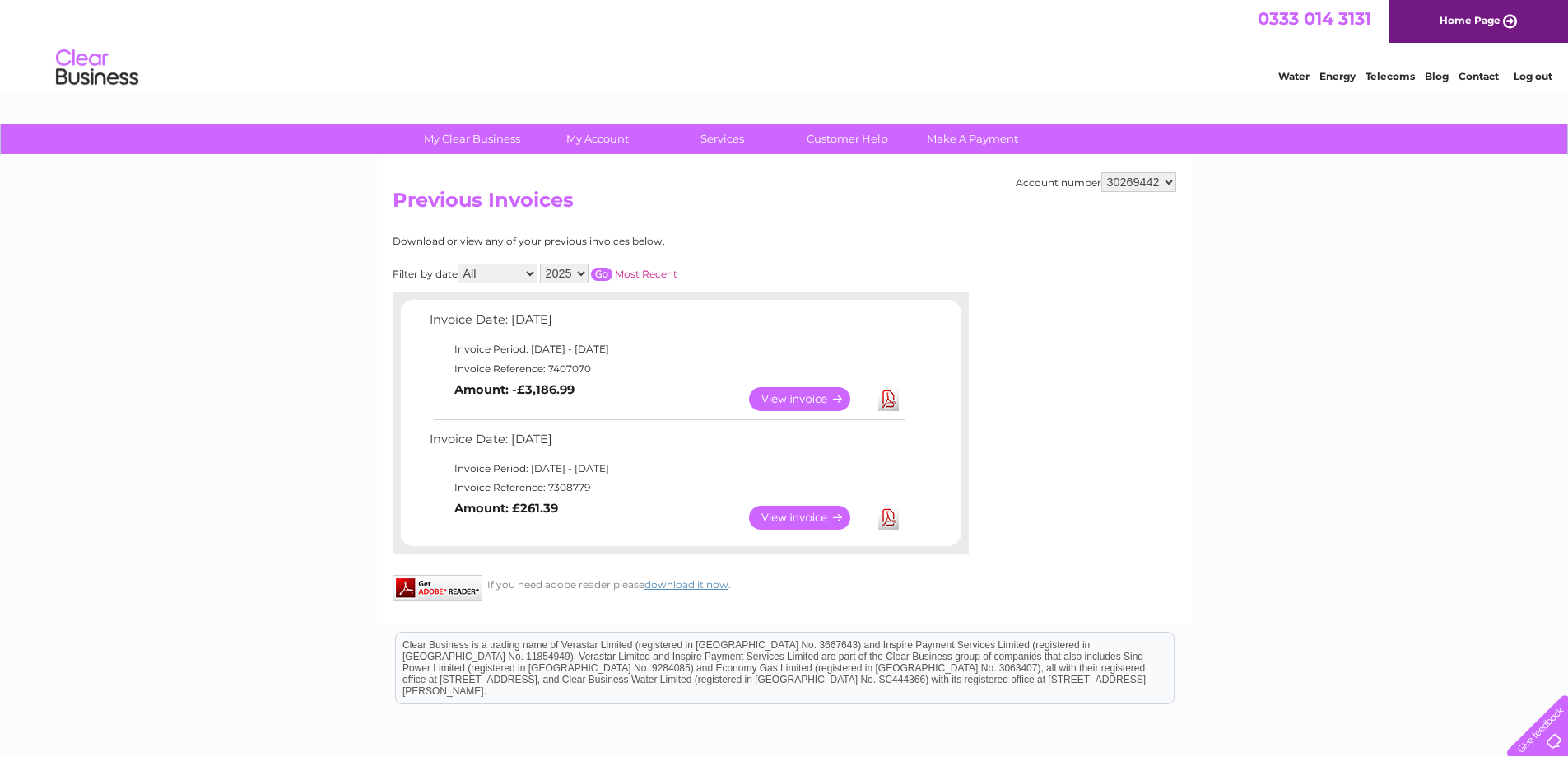
click at [886, 397] on link "Download" at bounding box center [888, 398] width 20 height 24
click at [1169, 183] on select "1096735 1154346 30269441 30269442 30274622 30276229 30276259 30277236 30282377 …" at bounding box center [1139, 181] width 75 height 19
select select "30293084"
click at [1102, 172] on select "1096735 1154346 30269441 30269442 30274622 30276229 30276259 30277236 30282377 …" at bounding box center [1139, 181] width 75 height 19
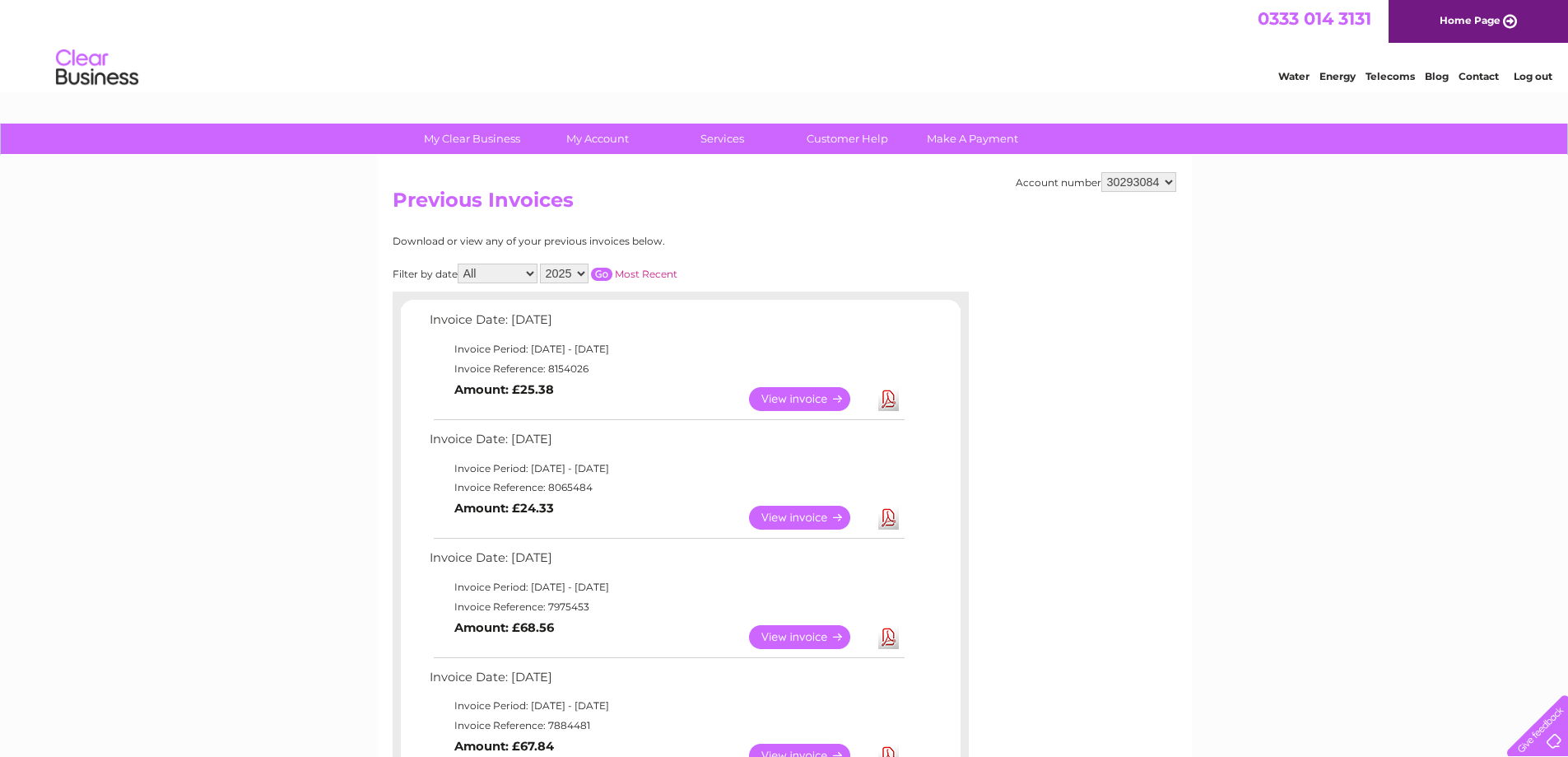
click at [891, 398] on link "Download" at bounding box center [888, 398] width 20 height 24
click at [1536, 76] on link "Log out" at bounding box center [1533, 76] width 39 height 13
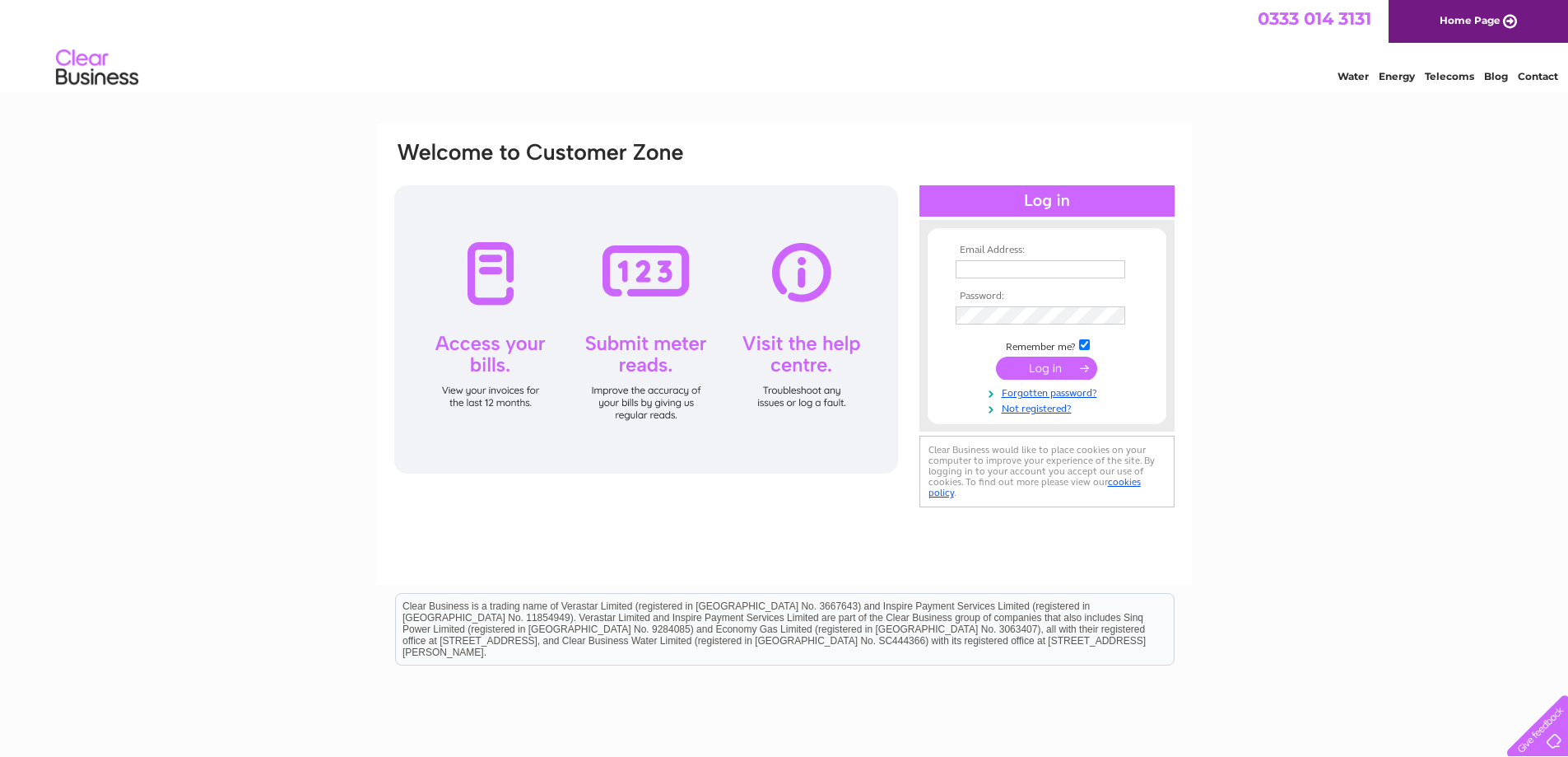
click at [1512, 17] on link "Home Page" at bounding box center [1478, 21] width 180 height 43
